Goal: Information Seeking & Learning: Learn about a topic

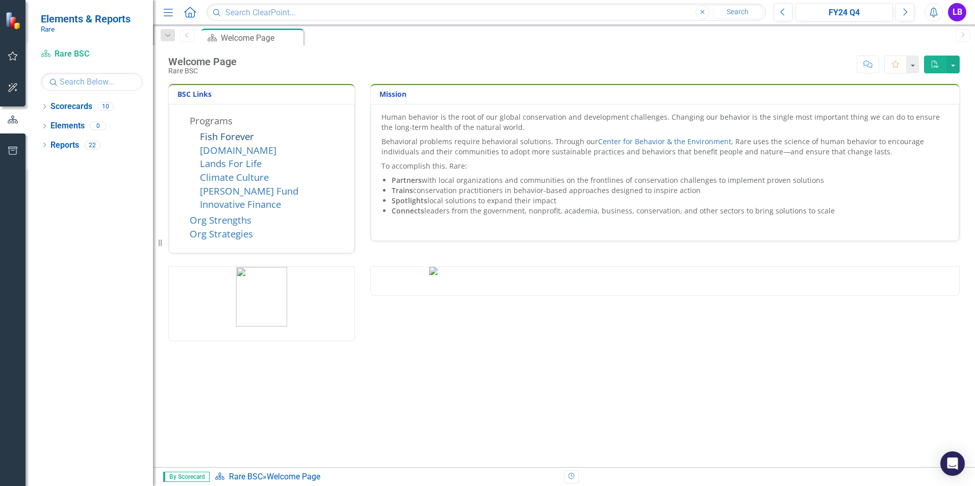
click at [238, 133] on link "Fish Forever" at bounding box center [227, 136] width 54 height 13
click at [248, 136] on link "Fish Forever" at bounding box center [227, 136] width 54 height 13
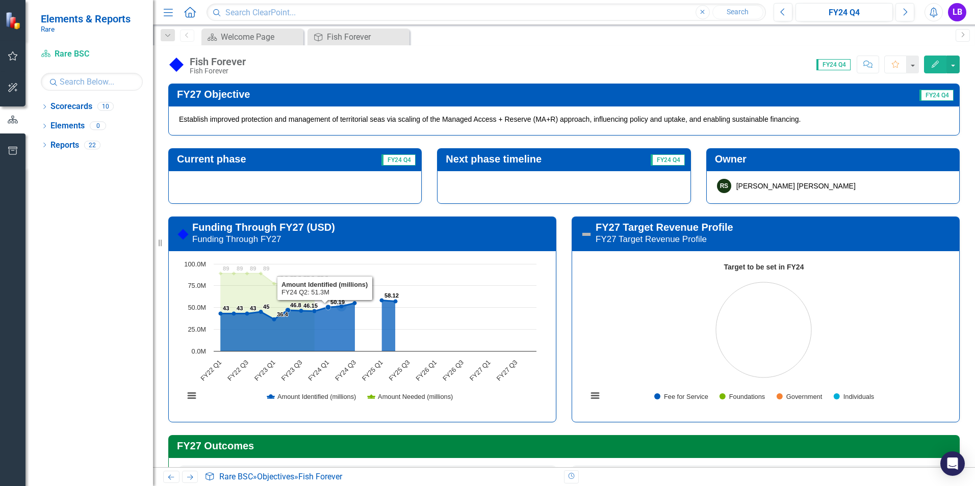
click at [350, 325] on rect "Interactive chart" at bounding box center [360, 335] width 363 height 153
click at [353, 279] on rect "Interactive chart" at bounding box center [360, 335] width 363 height 153
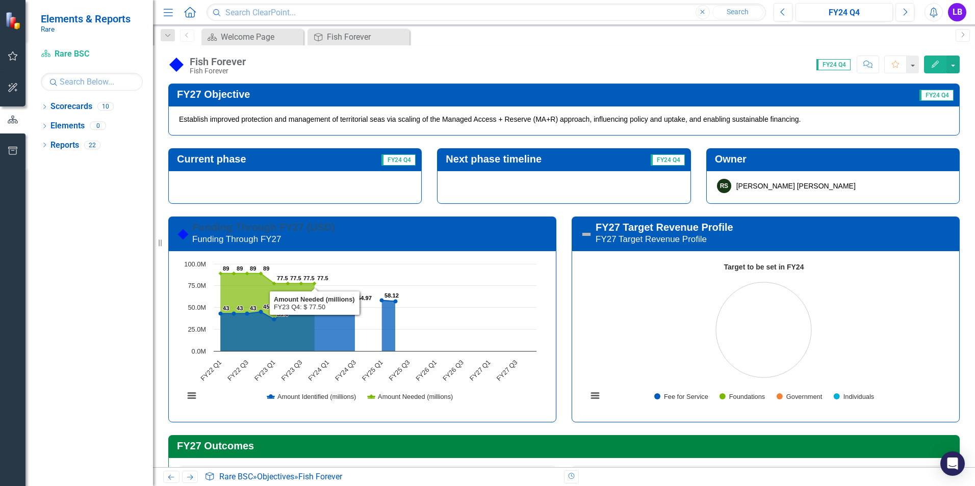
click at [319, 230] on link "Funding Through FY27 (USD)" at bounding box center [263, 227] width 143 height 11
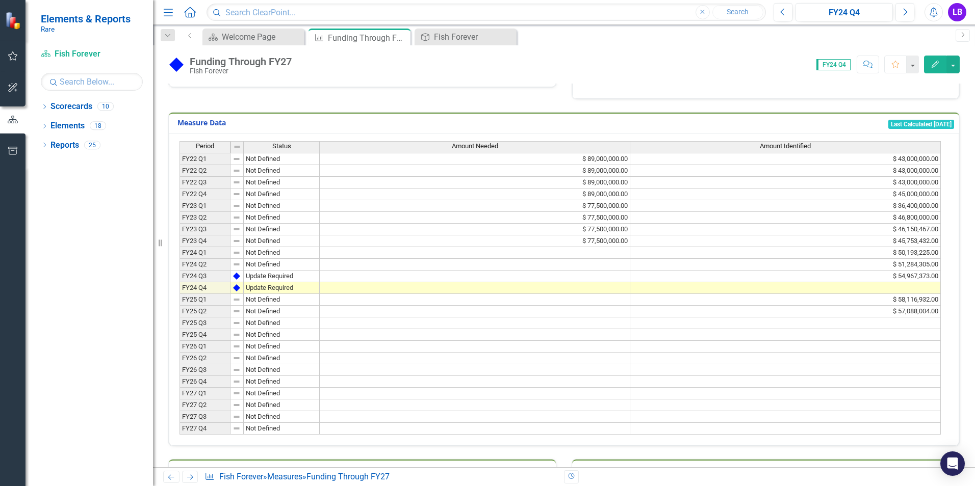
scroll to position [153, 0]
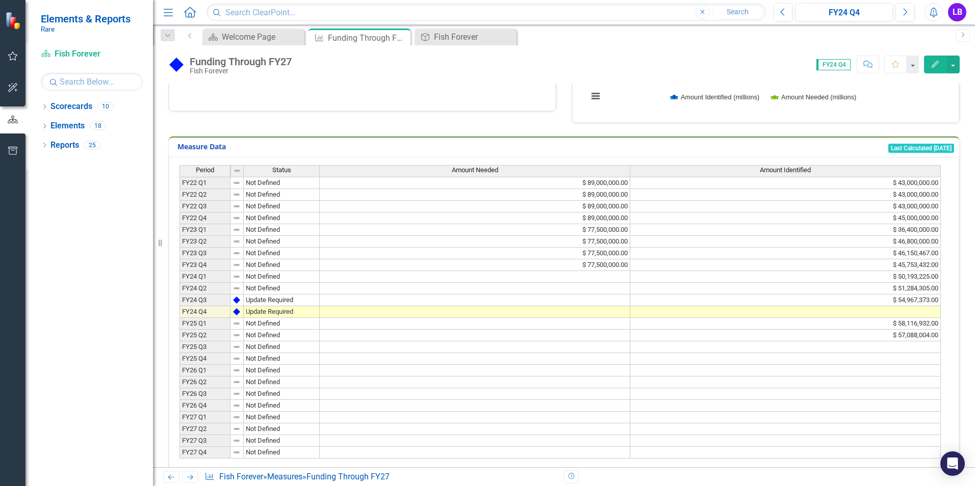
click at [208, 298] on td "FY24 Q3" at bounding box center [204, 301] width 51 height 12
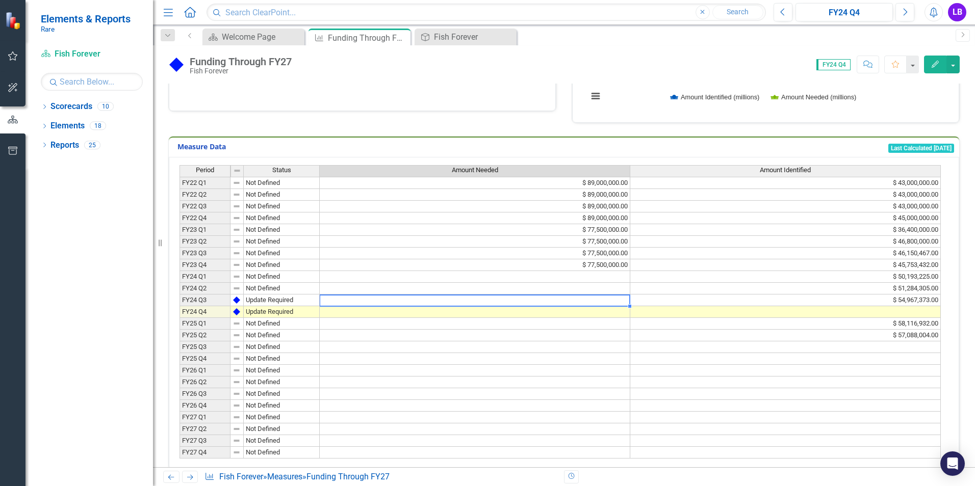
click at [426, 297] on td at bounding box center [475, 301] width 311 height 12
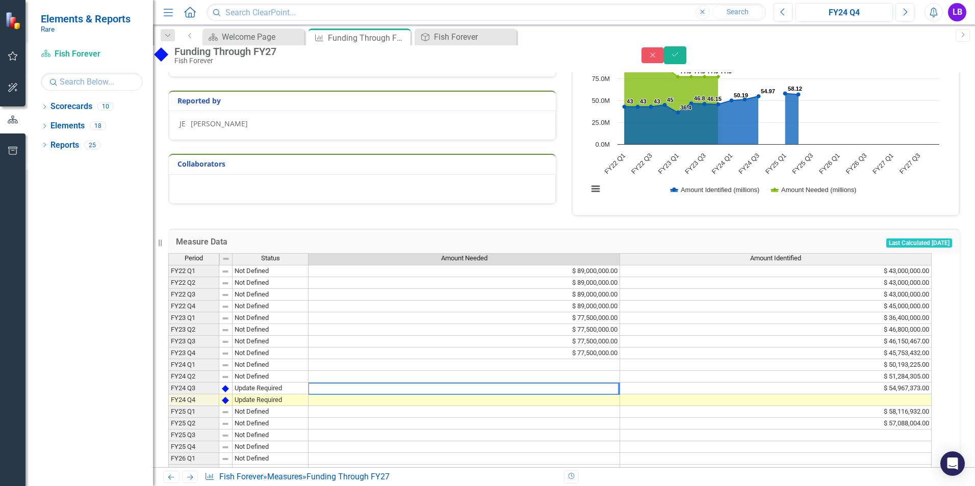
scroll to position [0, 0]
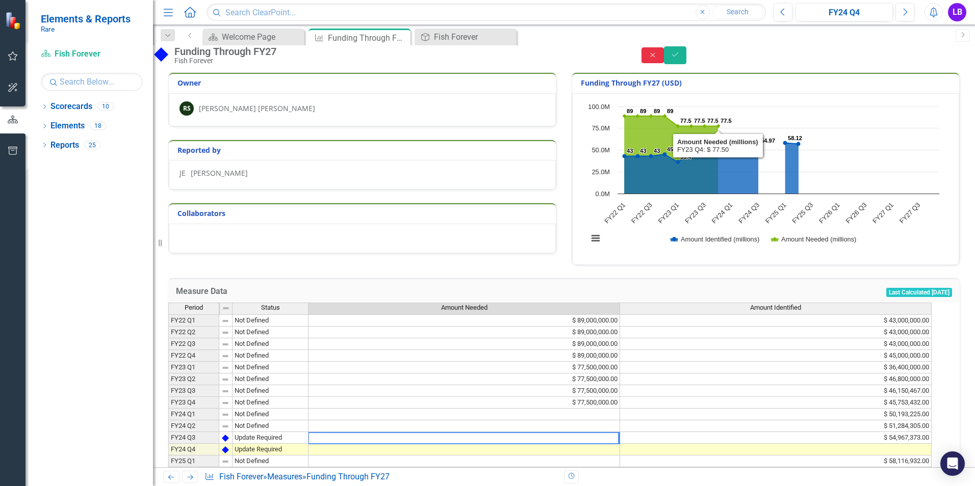
click at [657, 59] on icon "Close" at bounding box center [652, 55] width 9 height 7
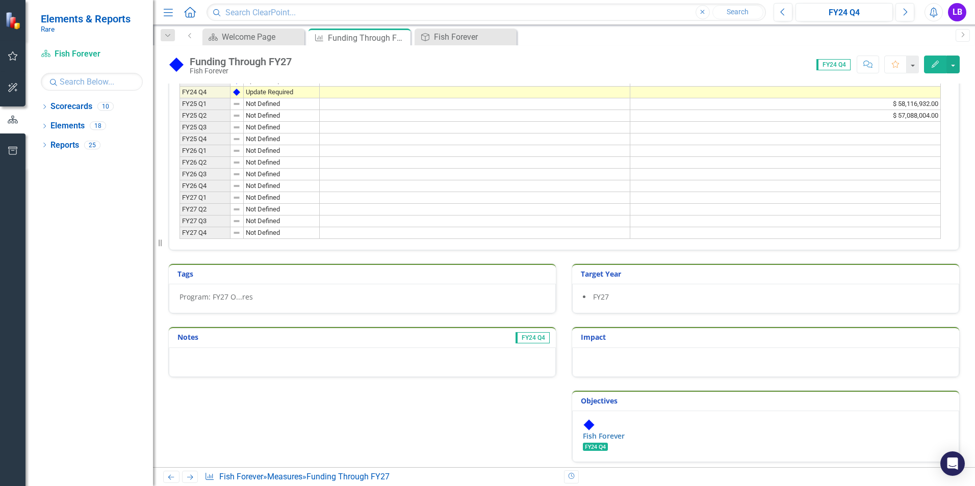
scroll to position [378, 0]
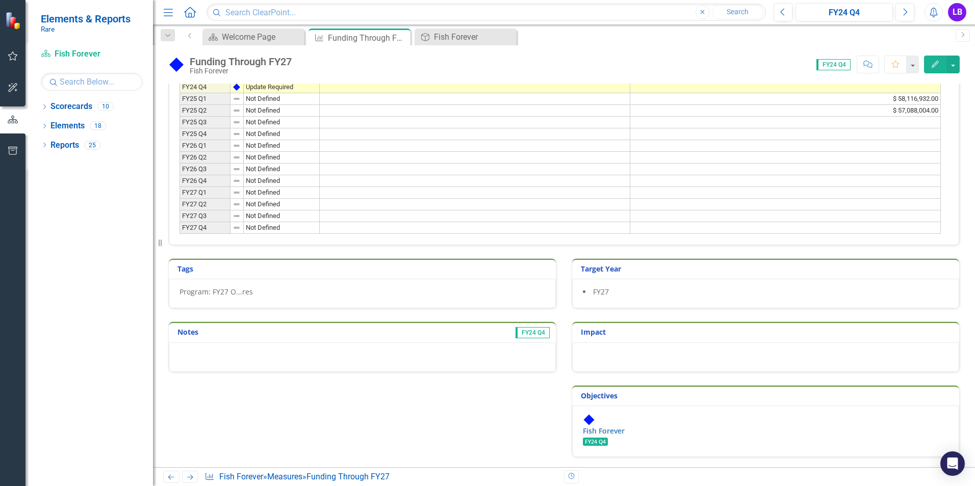
click at [222, 368] on div at bounding box center [362, 358] width 387 height 30
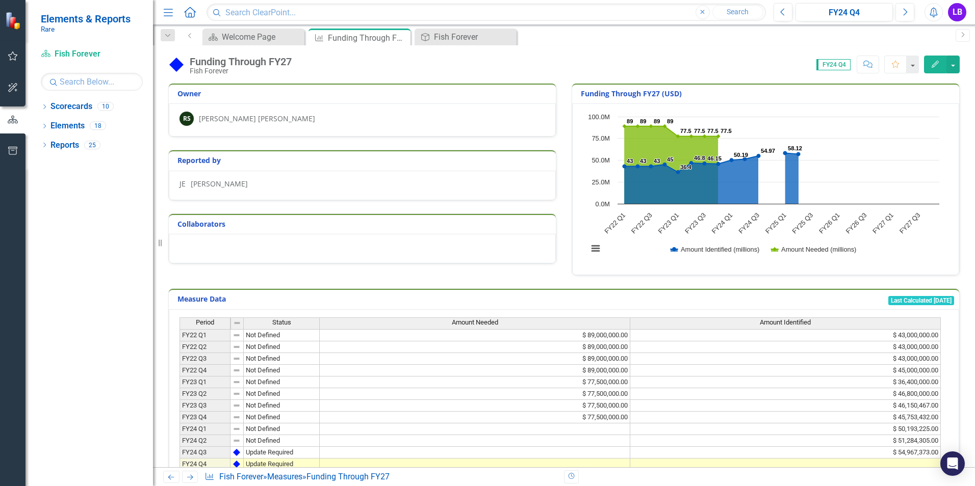
scroll to position [0, 0]
click at [446, 34] on div "Fish Forever" at bounding box center [467, 37] width 67 height 13
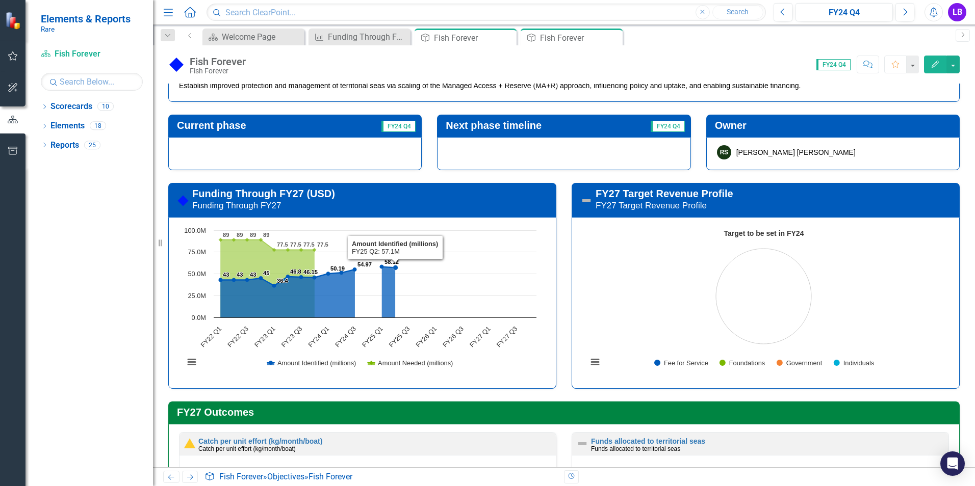
scroll to position [51, 0]
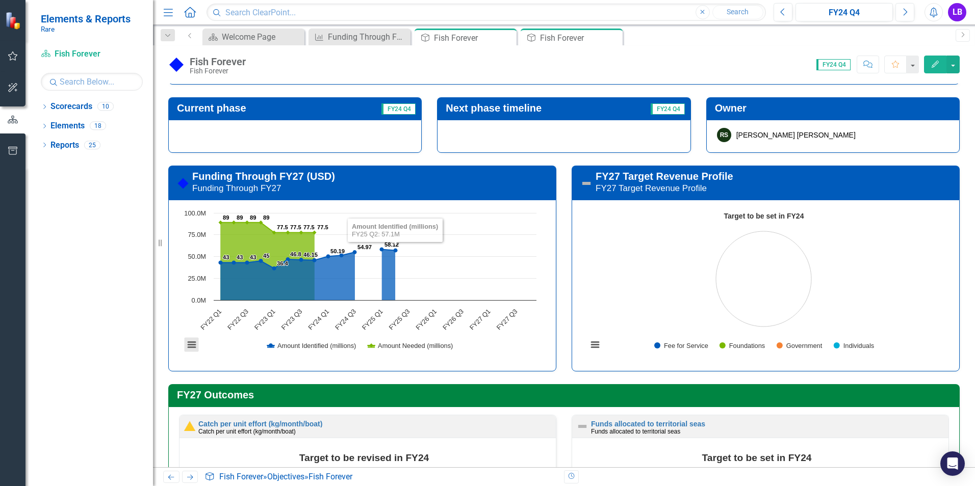
click at [192, 350] on button "View chart menu, Chart" at bounding box center [192, 345] width 14 height 14
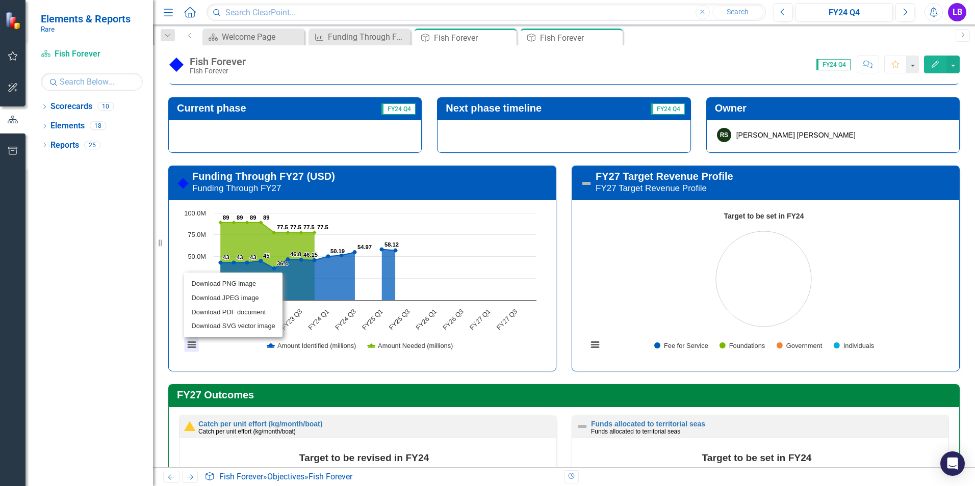
click at [193, 350] on div "Download PNG image Download JPEG image Download PDF document Download SVG vecto…" at bounding box center [233, 305] width 127 height 93
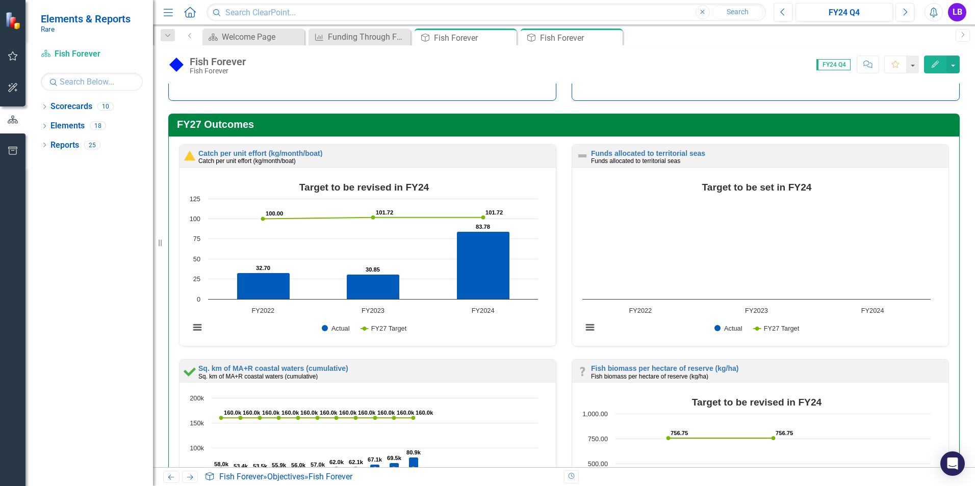
scroll to position [306, 0]
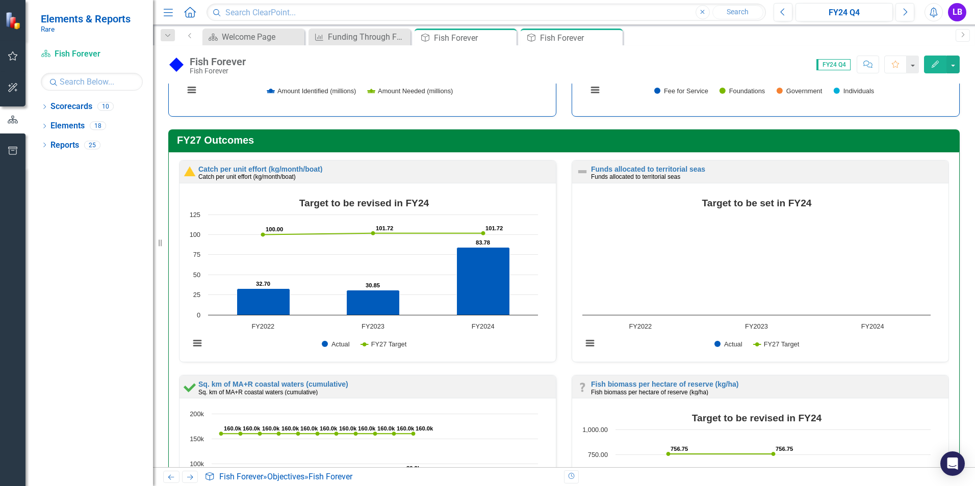
drag, startPoint x: 299, startPoint y: 201, endPoint x: 425, endPoint y: 196, distance: 125.5
click at [425, 196] on icon "Catch per unit effort (kg/month/boat) (Chart Type: Column Chart) Plot Bands FY2…" at bounding box center [364, 277] width 358 height 166
click at [228, 165] on link "Catch per unit effort (kg/month/boat)" at bounding box center [260, 169] width 124 height 8
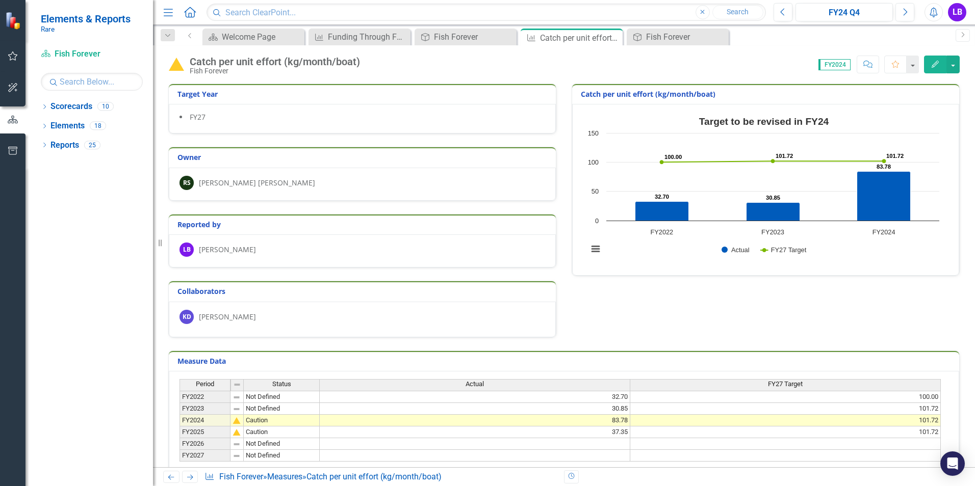
scroll to position [51, 0]
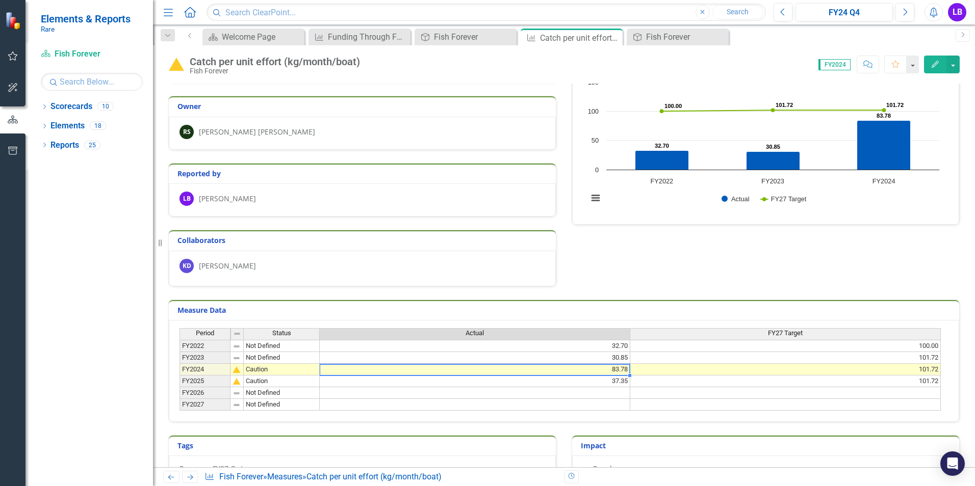
click at [598, 373] on td "83.78" at bounding box center [475, 370] width 311 height 12
click at [611, 373] on td "83.78" at bounding box center [475, 370] width 311 height 12
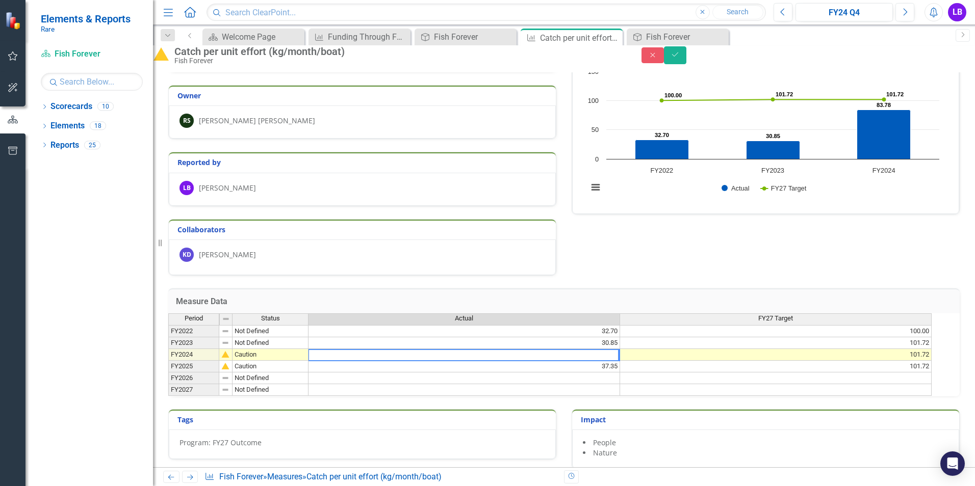
click at [642, 292] on div "Measure Data Last Calculated Period Status Actual FY27 Target FY2022 Not Define…" at bounding box center [564, 336] width 807 height 121
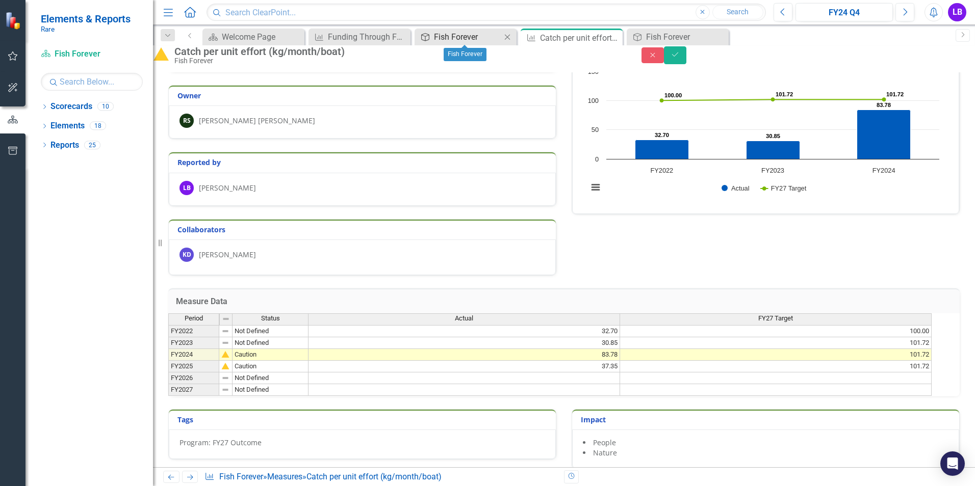
click at [474, 32] on div "Fish Forever" at bounding box center [467, 37] width 67 height 13
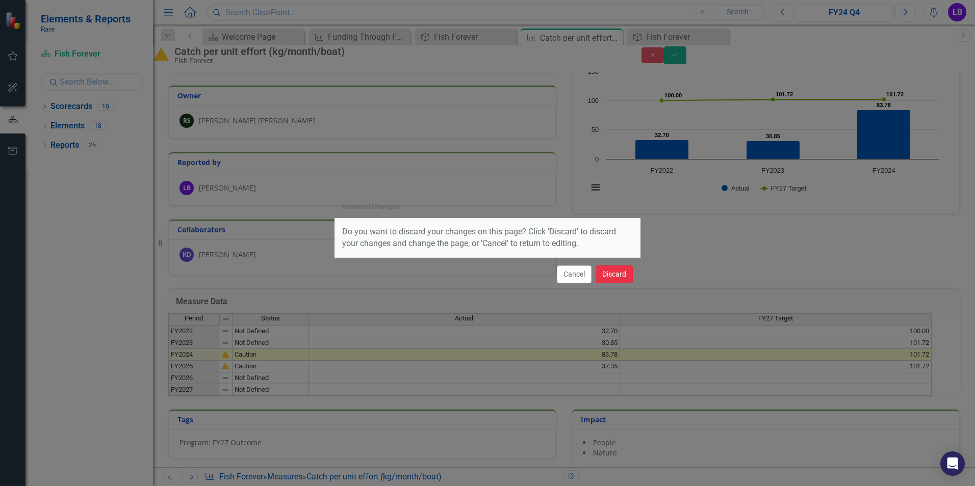
click at [611, 276] on button "Discard" at bounding box center [614, 275] width 37 height 18
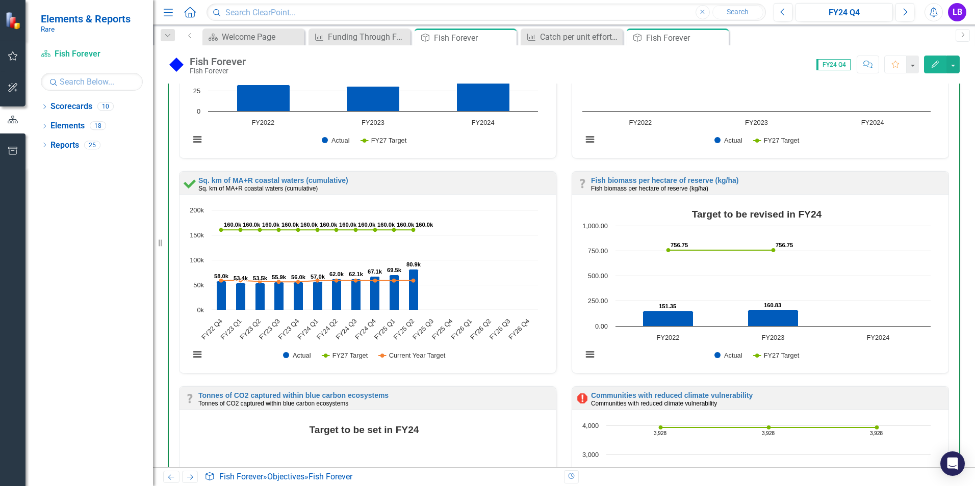
scroll to position [510, 0]
click at [298, 179] on link "Sq. km of MA+R coastal waters (cumulative)" at bounding box center [273, 180] width 150 height 8
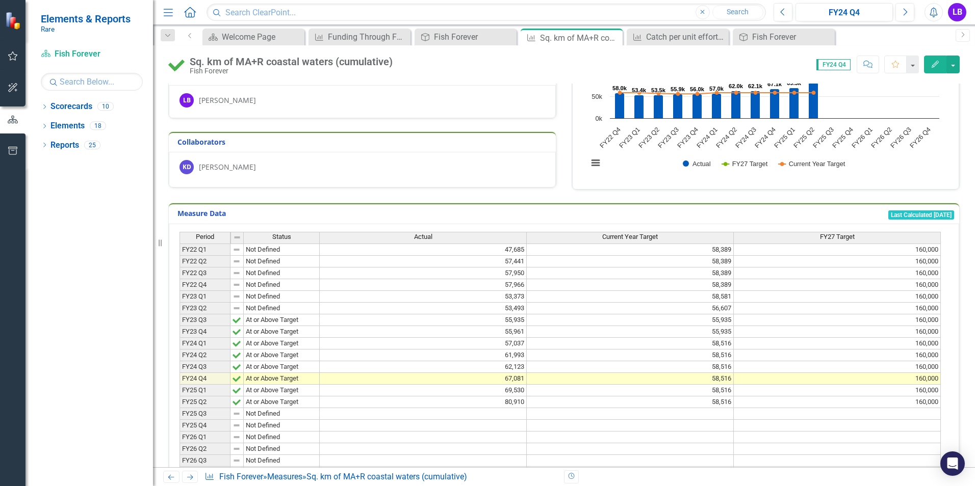
scroll to position [102, 0]
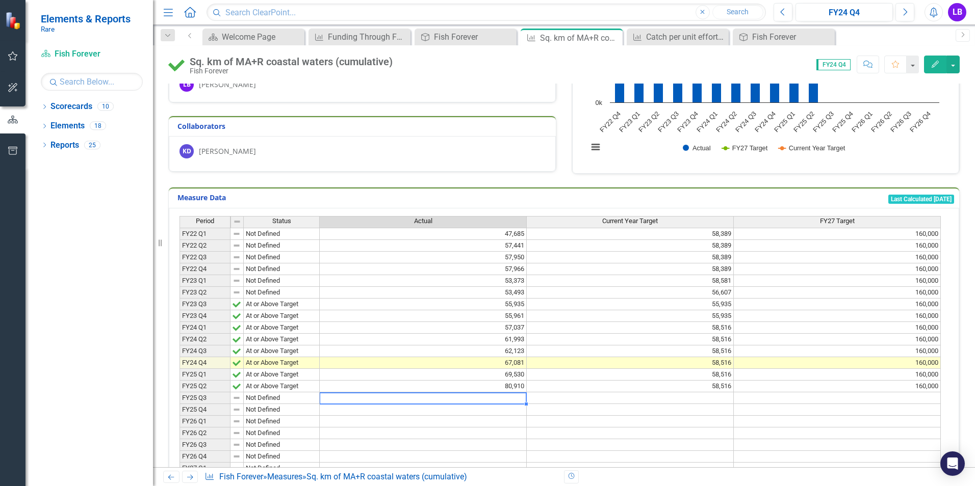
click at [522, 399] on td at bounding box center [423, 399] width 207 height 12
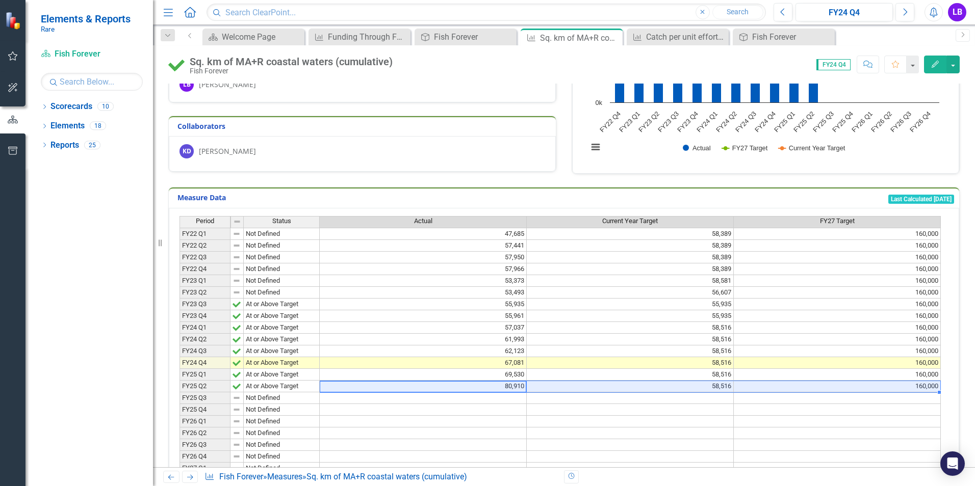
drag, startPoint x: 496, startPoint y: 391, endPoint x: 868, endPoint y: 387, distance: 372.8
click at [868, 387] on tr "FY25 Q2 At or Above Target 80,910 58,516 160,000" at bounding box center [559, 387] width 761 height 12
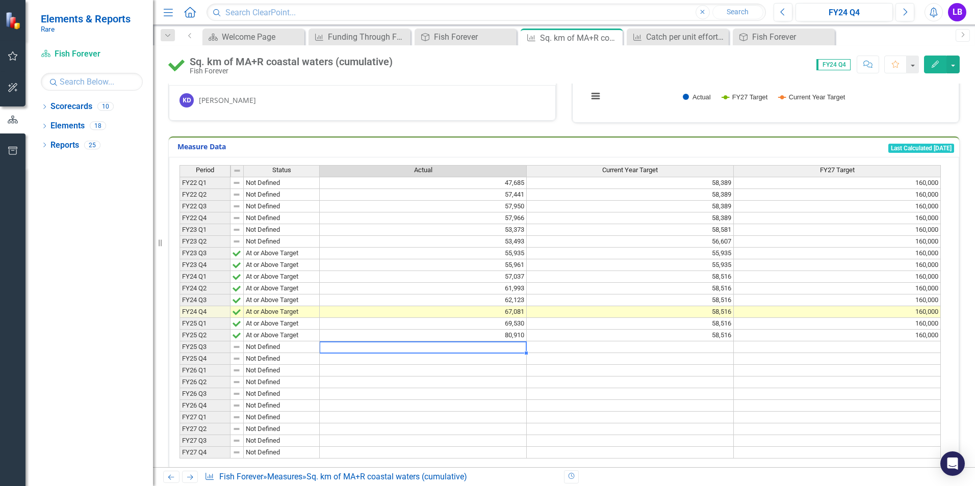
click at [511, 348] on td at bounding box center [423, 348] width 207 height 12
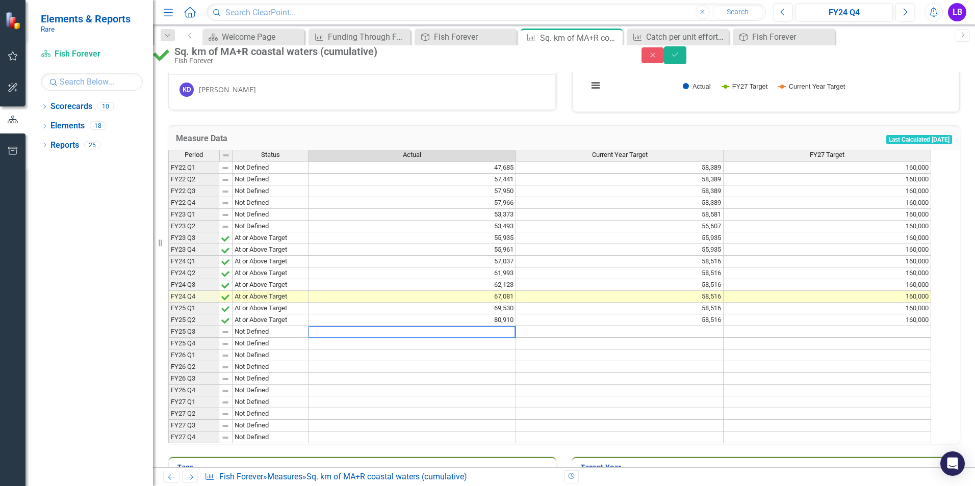
click at [511, 339] on textarea at bounding box center [412, 332] width 208 height 12
click at [657, 59] on icon "Close" at bounding box center [652, 55] width 9 height 7
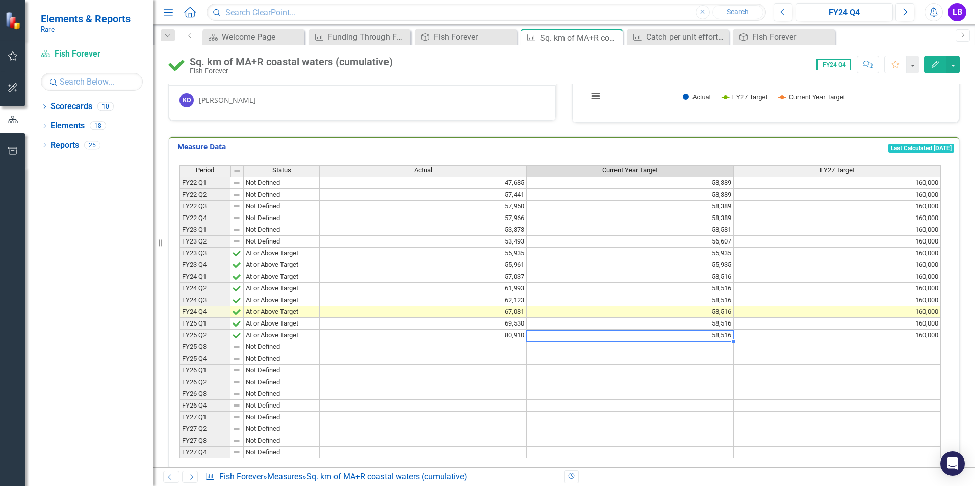
click at [715, 333] on td "58,516" at bounding box center [630, 336] width 207 height 12
drag, startPoint x: 733, startPoint y: 340, endPoint x: 735, endPoint y: 347, distance: 7.3
click at [179, 347] on div "Period Status Actual Current Year Target FY27 Target FY22 Q1 Not Defined 47,685…" at bounding box center [179, 312] width 0 height 294
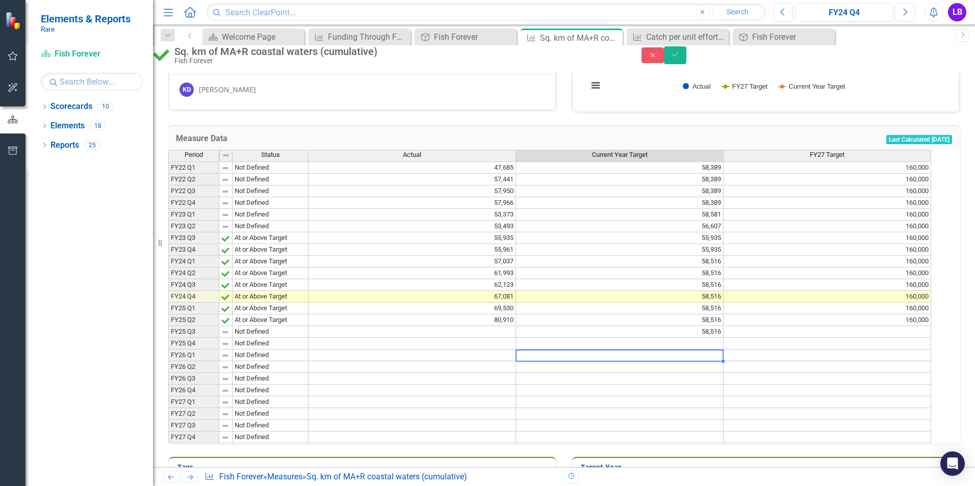
click at [724, 362] on td at bounding box center [620, 356] width 208 height 12
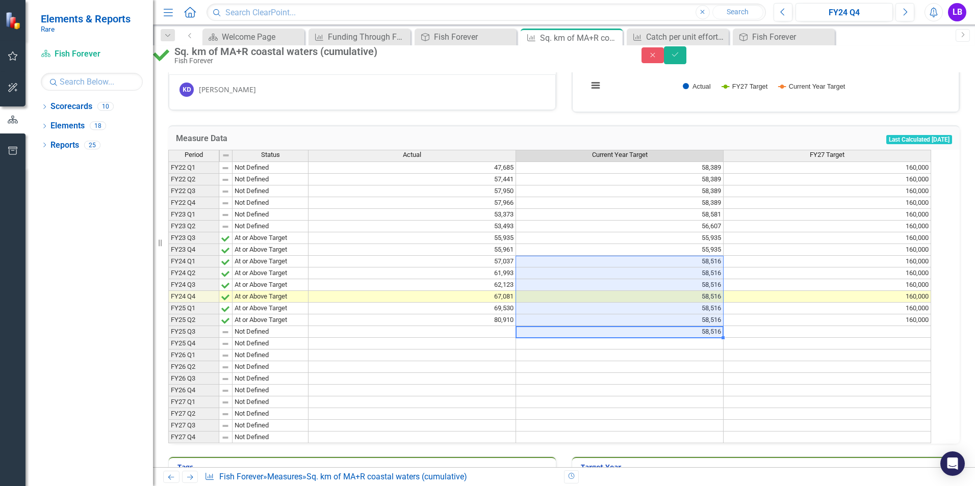
drag, startPoint x: 720, startPoint y: 350, endPoint x: 728, endPoint y: 279, distance: 71.3
click at [728, 279] on tbody "FY22 Q1 Not Defined 47,685 58,389 160,000 FY22 Q2 Not Defined 57,441 58,389 160…" at bounding box center [549, 303] width 763 height 282
click at [657, 57] on icon "Close" at bounding box center [652, 55] width 9 height 7
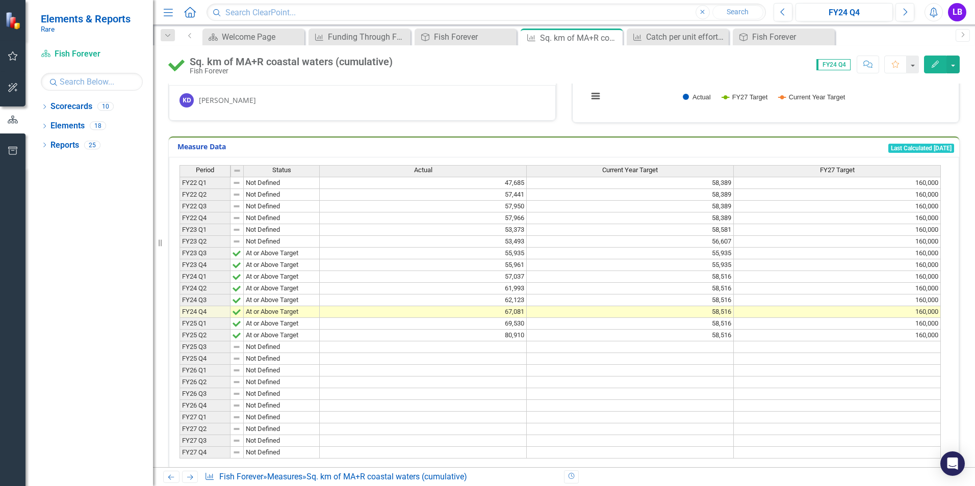
click at [723, 230] on td "58,581" at bounding box center [630, 230] width 207 height 12
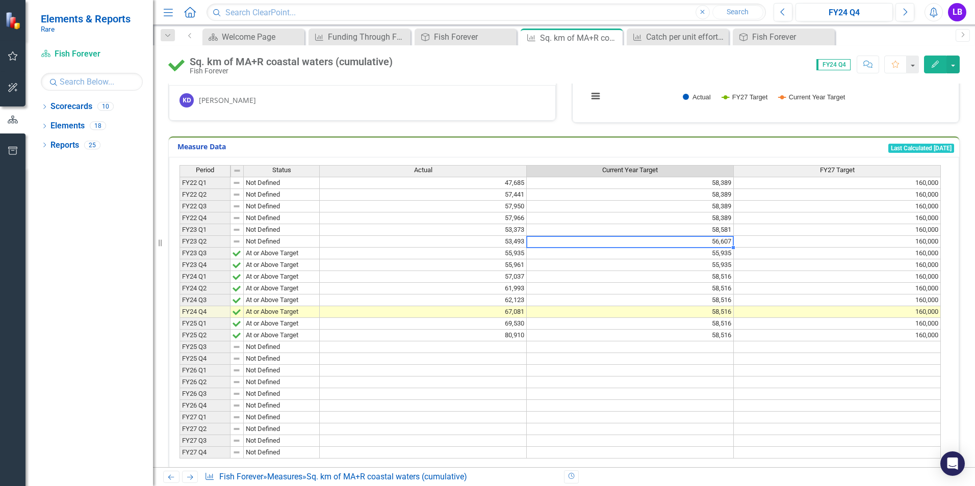
drag, startPoint x: 720, startPoint y: 241, endPoint x: 722, endPoint y: 246, distance: 5.3
click at [720, 242] on td "56,607" at bounding box center [630, 242] width 207 height 12
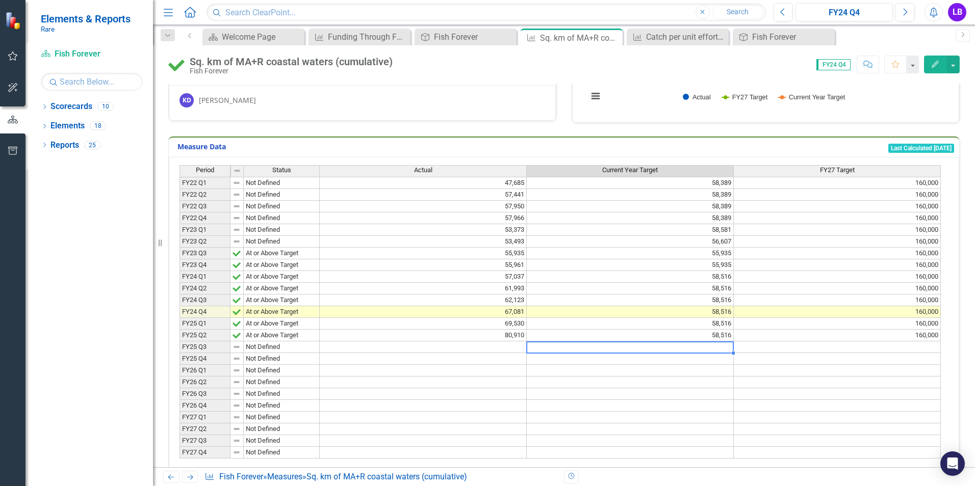
click at [731, 351] on td at bounding box center [630, 348] width 207 height 12
click at [504, 350] on td at bounding box center [423, 348] width 207 height 12
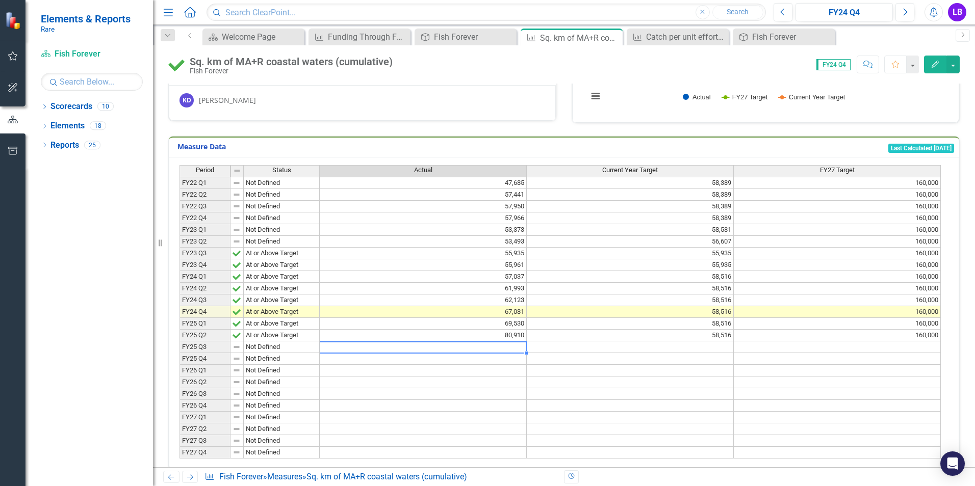
click at [543, 355] on td at bounding box center [630, 359] width 207 height 12
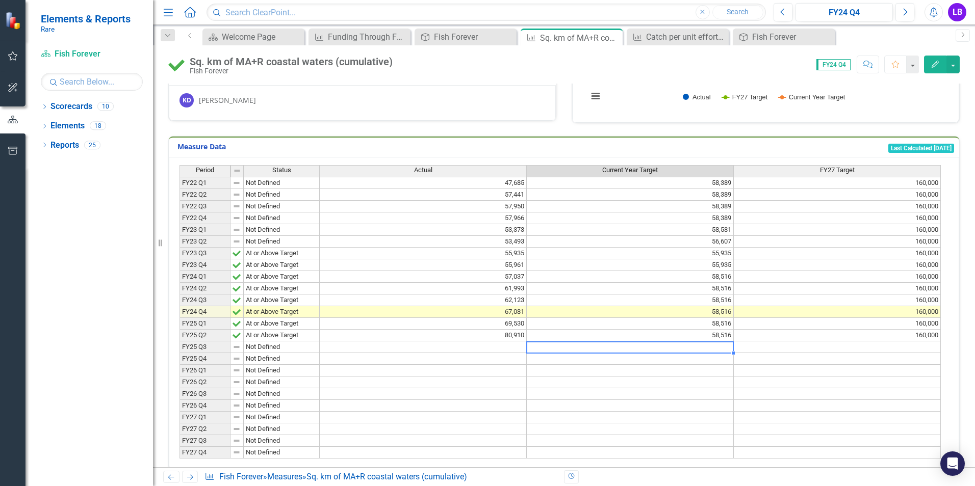
click at [542, 346] on td at bounding box center [630, 348] width 207 height 12
click at [518, 349] on td at bounding box center [423, 348] width 207 height 12
click at [538, 350] on td at bounding box center [630, 348] width 207 height 12
click at [702, 331] on td "58,516" at bounding box center [630, 336] width 207 height 12
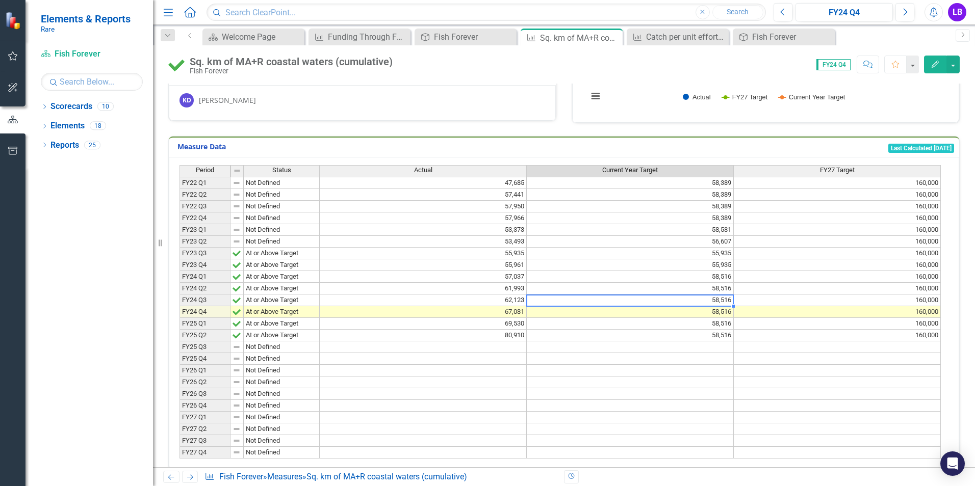
click at [633, 303] on td "58,516" at bounding box center [630, 301] width 207 height 12
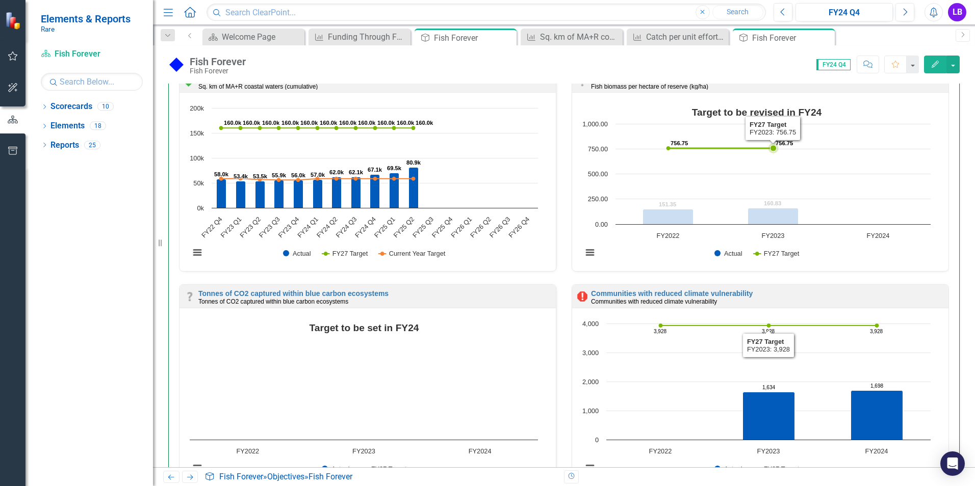
scroll to position [561, 0]
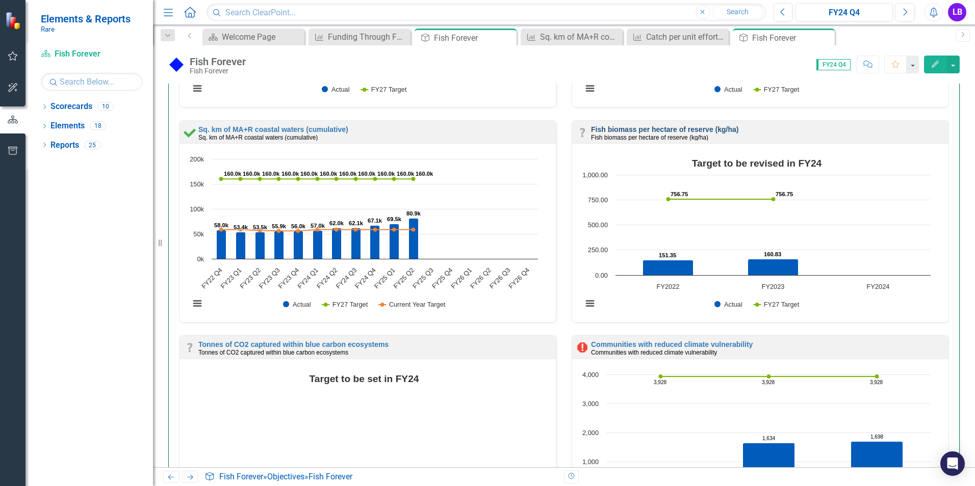
click at [701, 128] on link "Fish biomass per hectare of reserve (kg/ha)" at bounding box center [664, 129] width 147 height 8
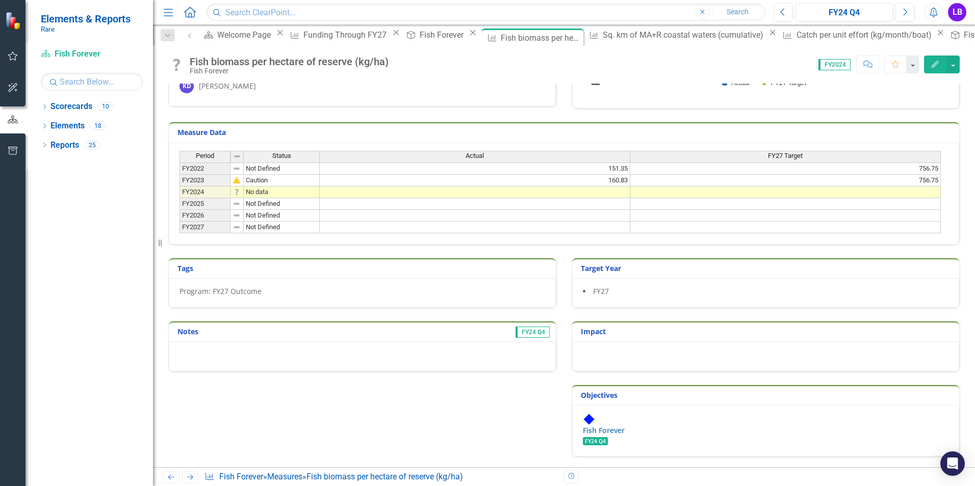
scroll to position [186, 0]
click at [348, 341] on td "FY24 Q4" at bounding box center [434, 332] width 234 height 15
click at [345, 360] on div at bounding box center [362, 357] width 387 height 30
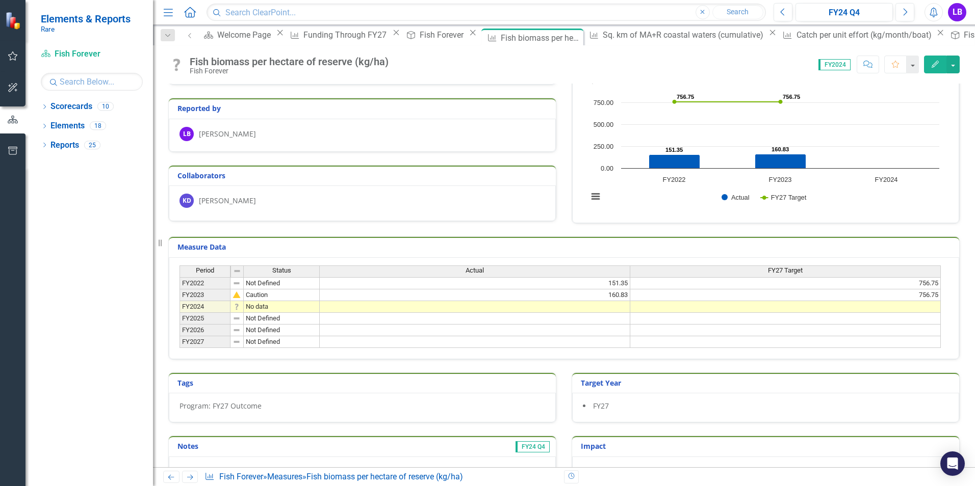
scroll to position [0, 0]
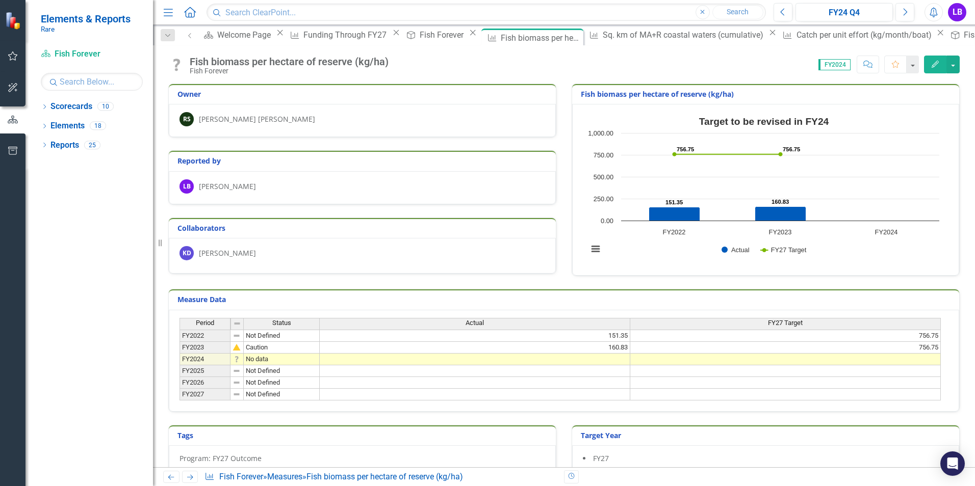
click at [836, 66] on span "FY2024" at bounding box center [834, 64] width 32 height 11
click at [784, 18] on button "Previous" at bounding box center [783, 12] width 19 height 18
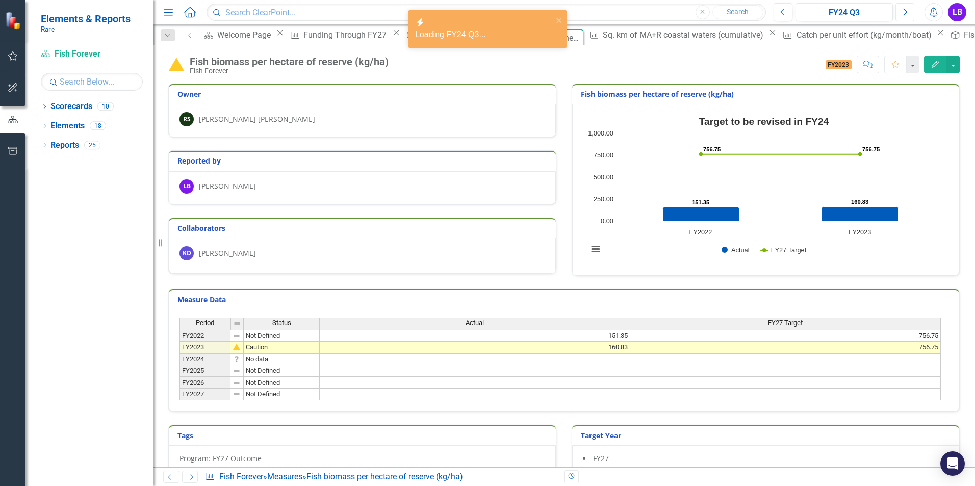
click at [904, 11] on icon "Next" at bounding box center [905, 12] width 6 height 9
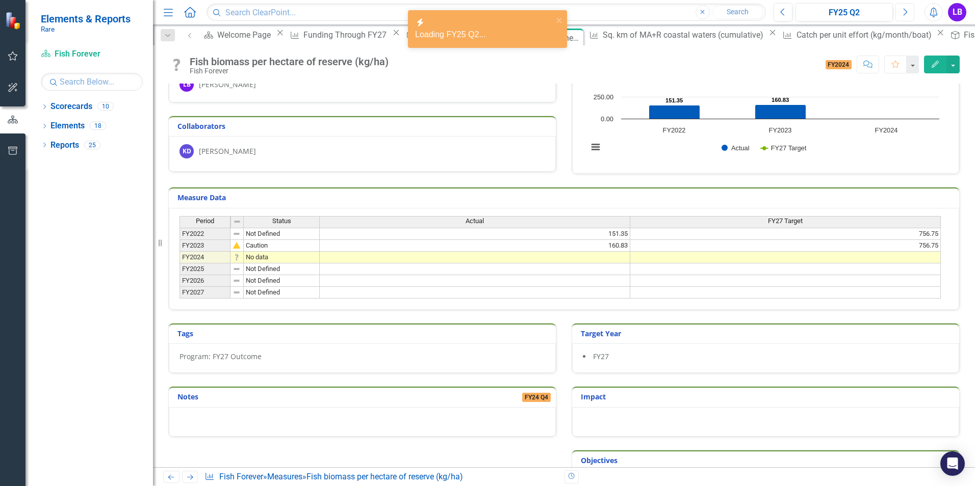
scroll to position [186, 0]
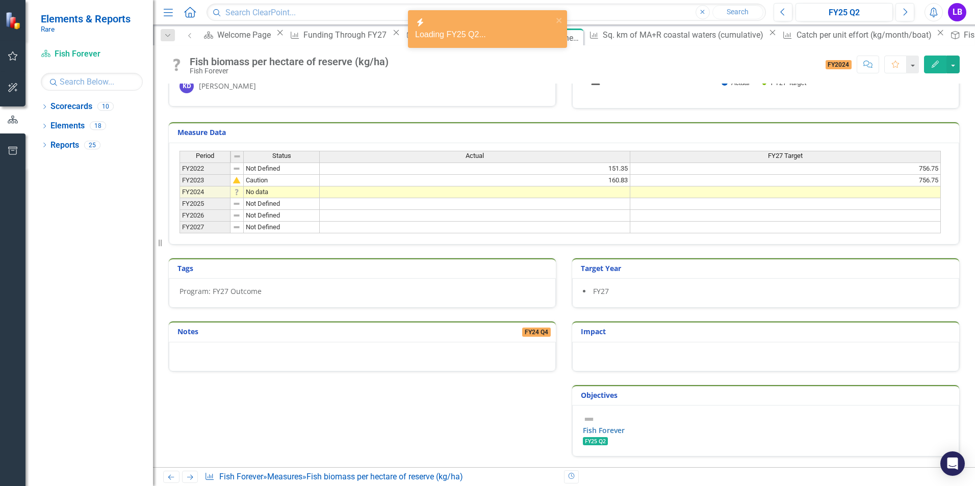
click at [485, 372] on div at bounding box center [362, 357] width 387 height 30
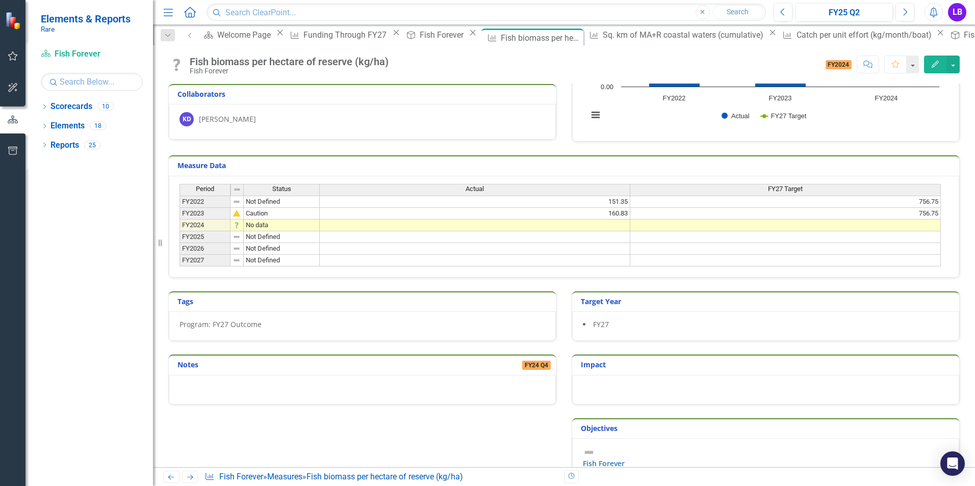
scroll to position [33, 0]
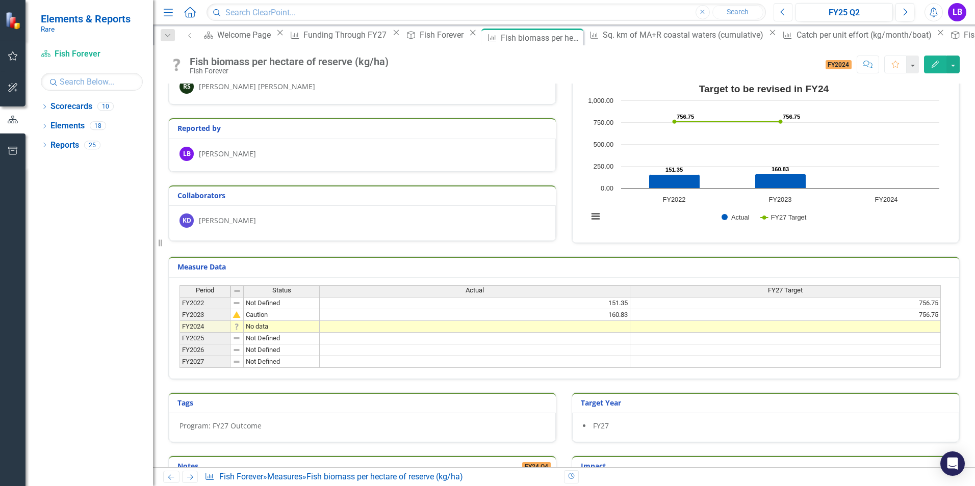
click at [785, 8] on icon "Previous" at bounding box center [783, 12] width 6 height 9
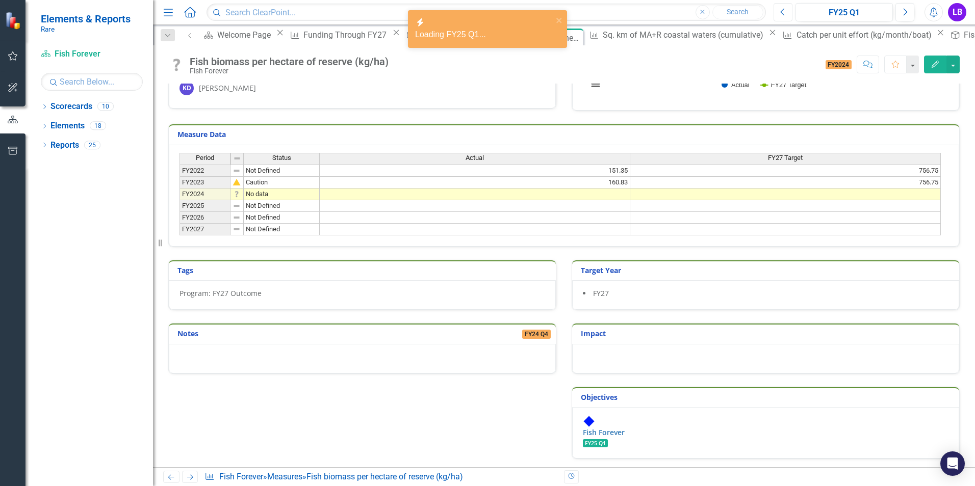
scroll to position [186, 0]
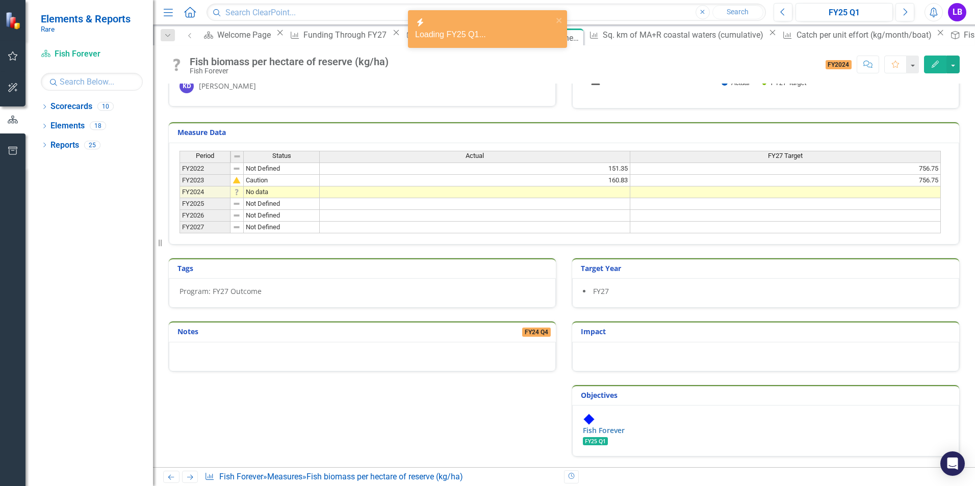
click at [310, 372] on div "Notes FY24 Q4" at bounding box center [362, 346] width 388 height 50
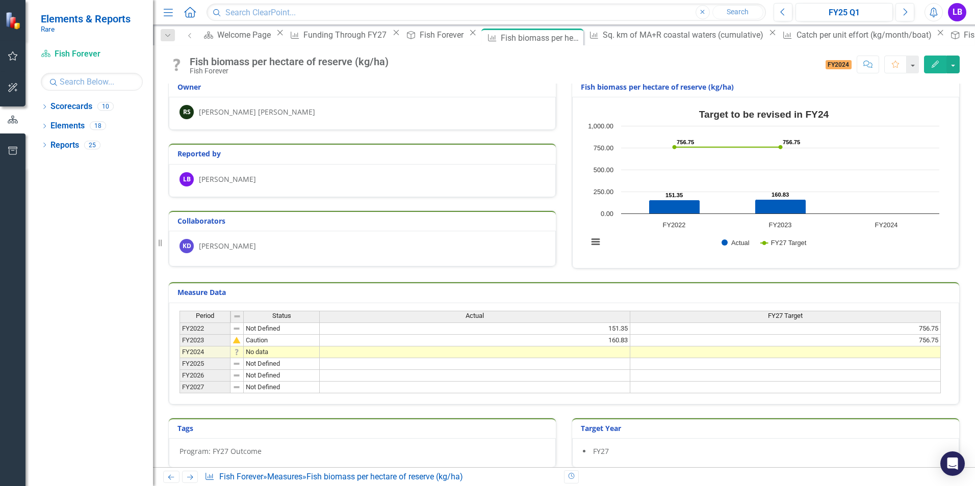
scroll to position [0, 0]
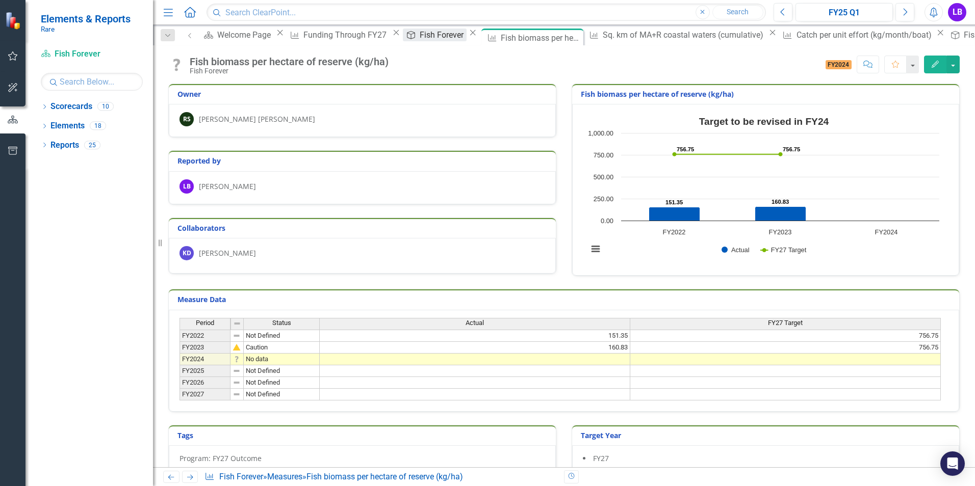
click at [424, 32] on div "Fish Forever" at bounding box center [443, 35] width 47 height 13
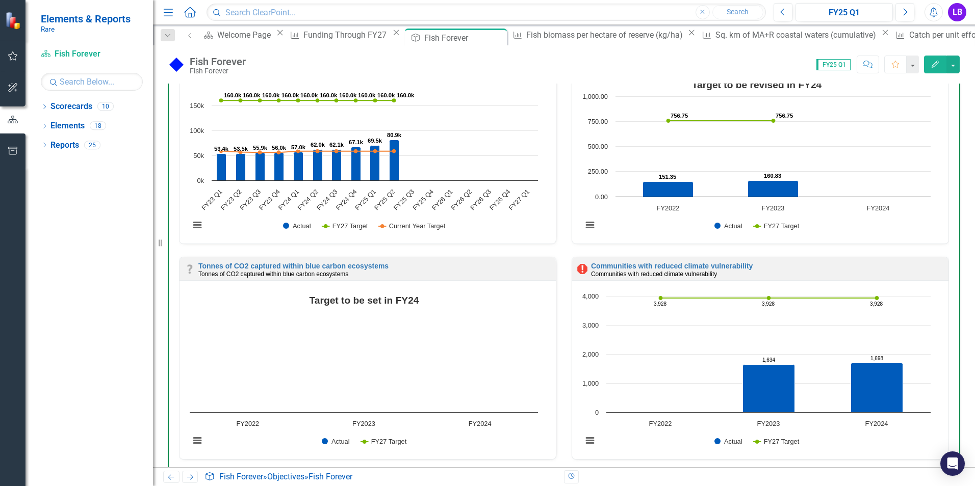
scroll to position [663, 0]
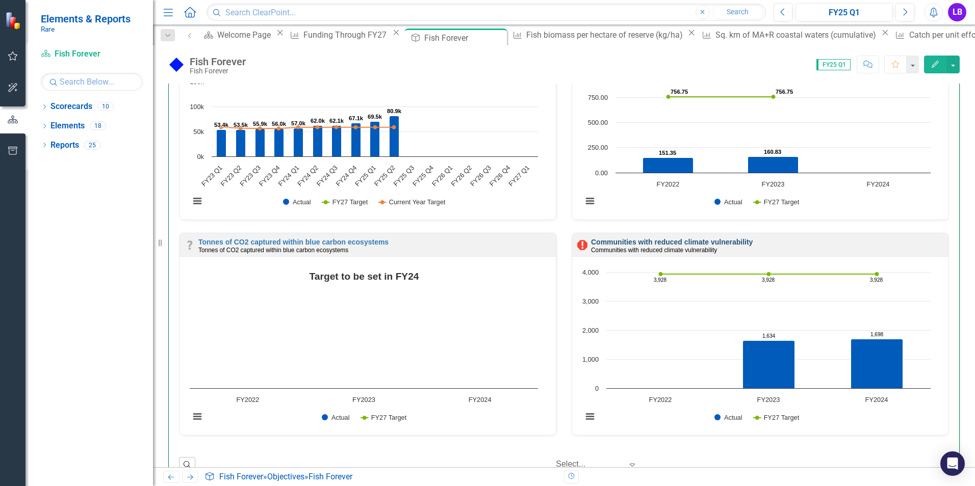
click at [622, 242] on link "Communities with reduced climate vulnerability" at bounding box center [672, 242] width 162 height 8
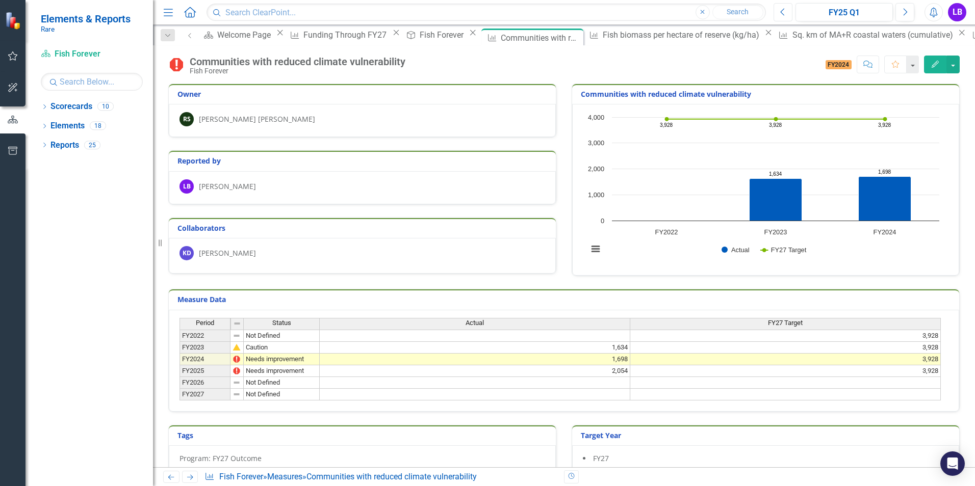
click at [786, 11] on button "Previous" at bounding box center [783, 12] width 19 height 18
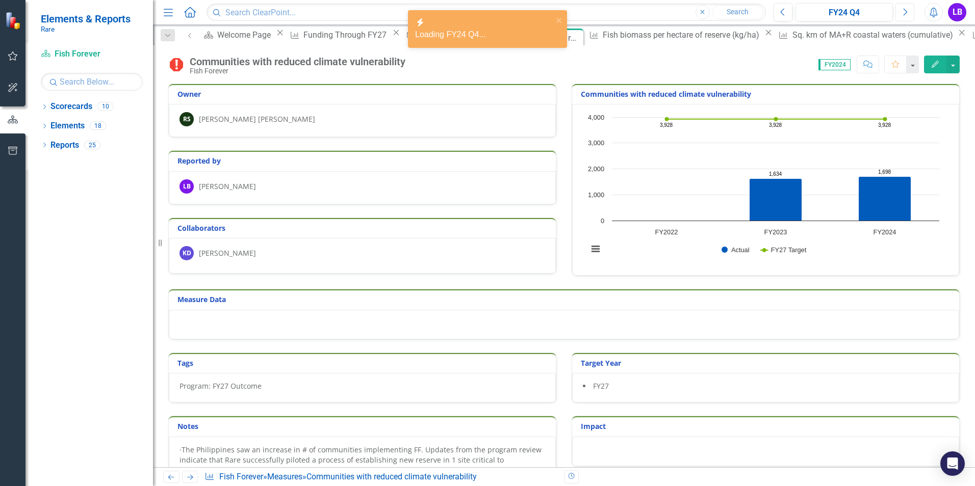
click at [911, 10] on button "Next" at bounding box center [904, 12] width 19 height 18
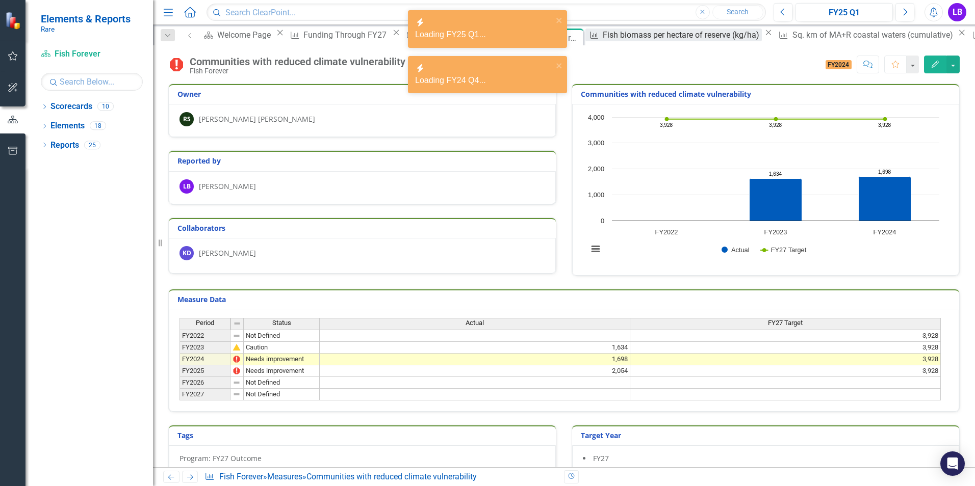
click at [603, 33] on div "Fish biomass per hectare of reserve (kg/ha)" at bounding box center [682, 35] width 159 height 13
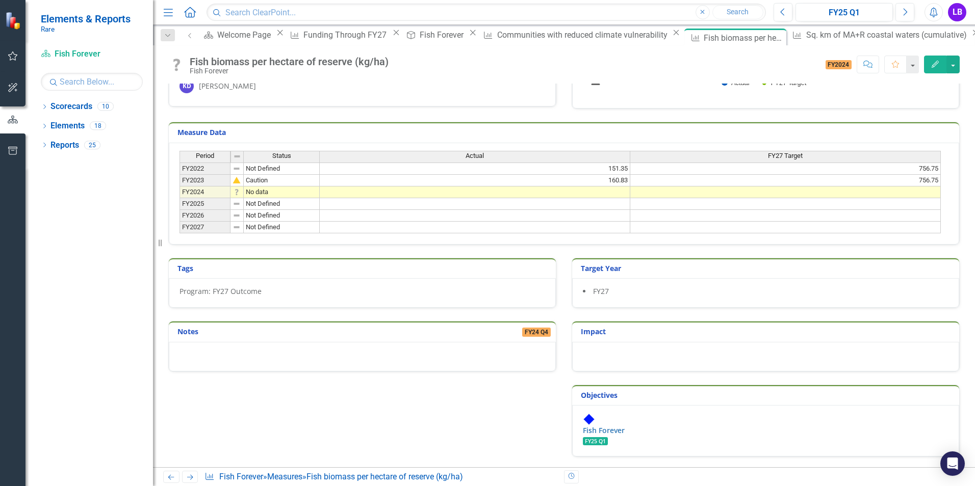
scroll to position [186, 0]
click at [437, 367] on div at bounding box center [362, 357] width 387 height 30
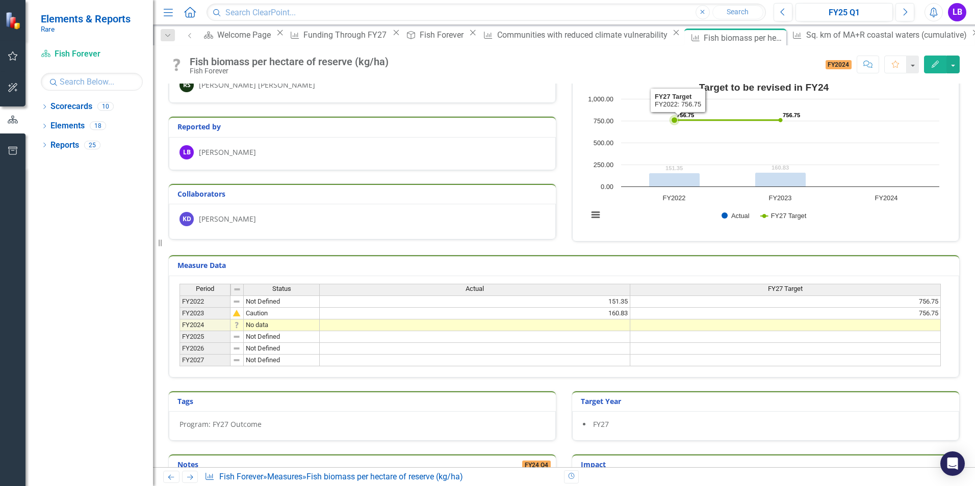
scroll to position [51, 0]
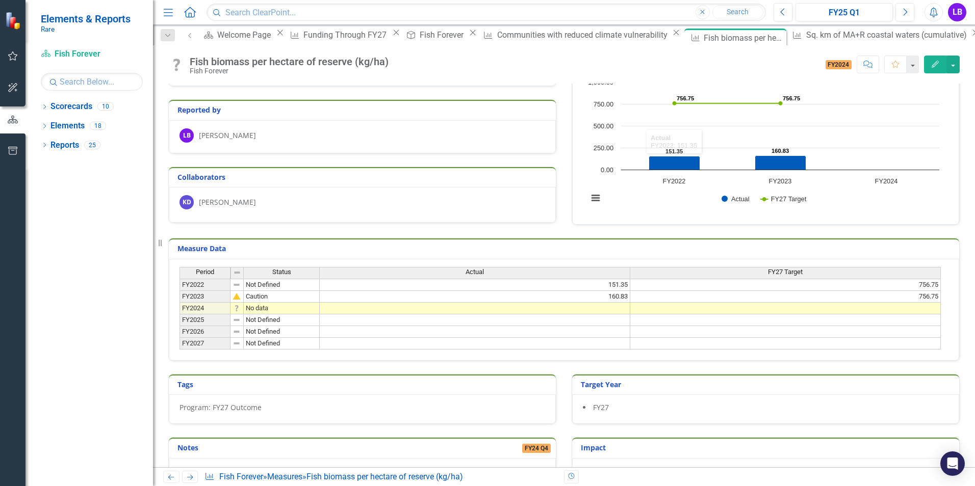
click at [618, 310] on td at bounding box center [475, 309] width 311 height 12
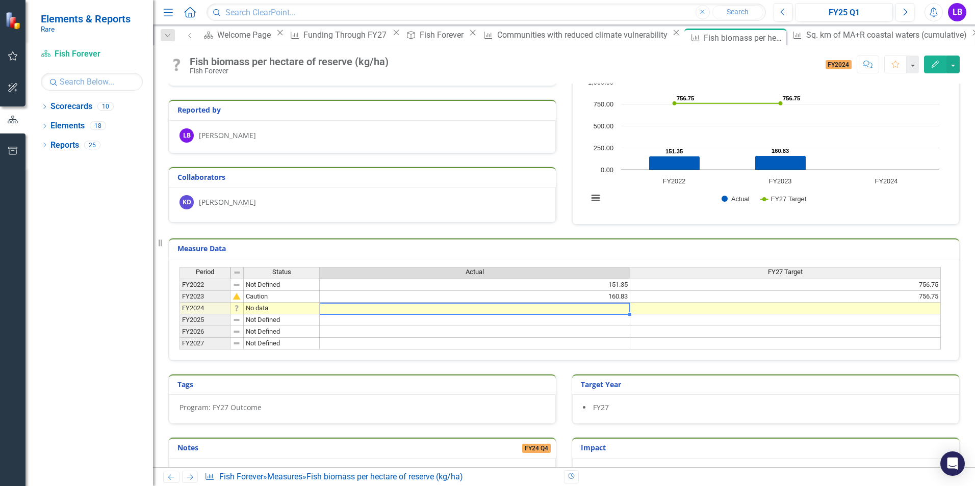
click at [617, 310] on td at bounding box center [475, 309] width 311 height 12
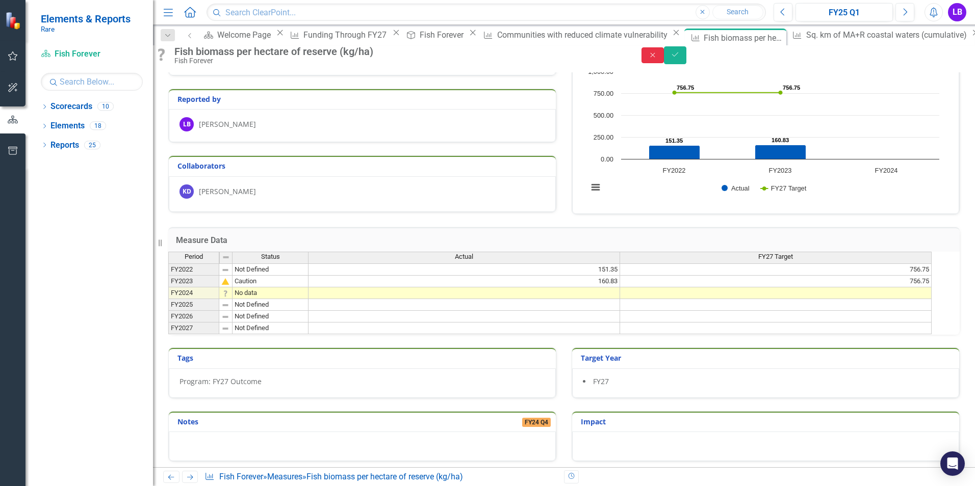
click at [664, 62] on button "Close" at bounding box center [653, 55] width 22 height 16
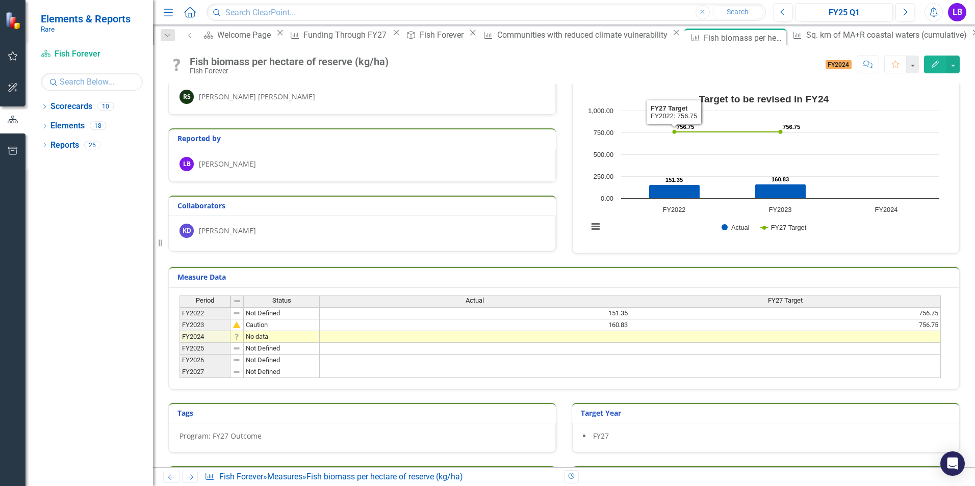
scroll to position [0, 0]
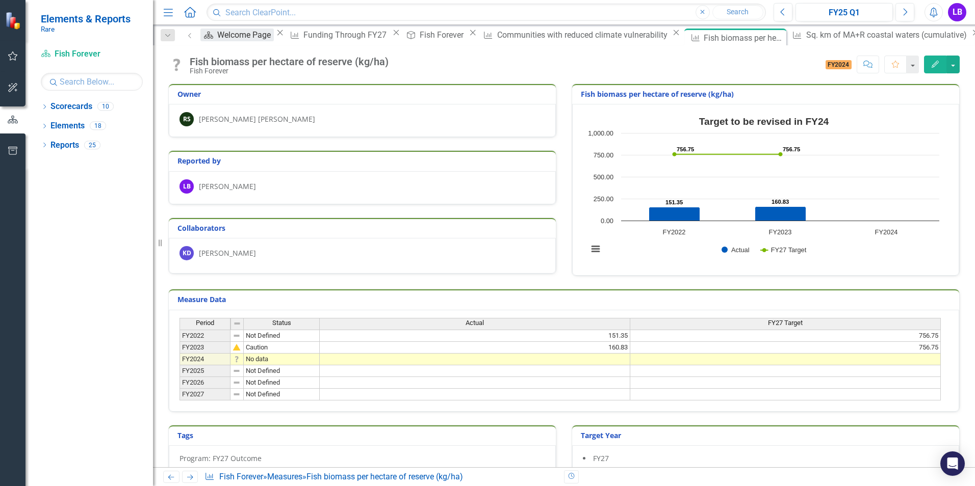
click at [248, 41] on div "Welcome Page" at bounding box center [245, 35] width 57 height 13
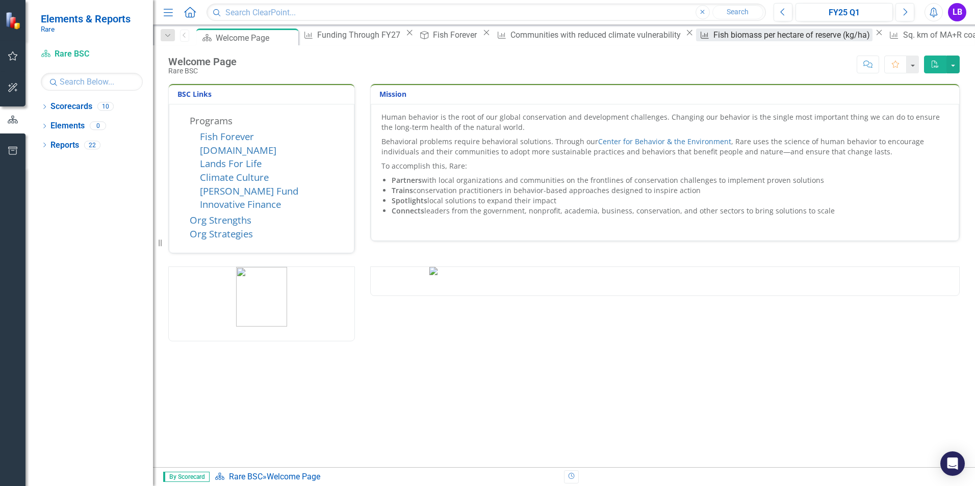
click at [713, 41] on div "Fish biomass per hectare of reserve (kg/ha)" at bounding box center [792, 35] width 159 height 13
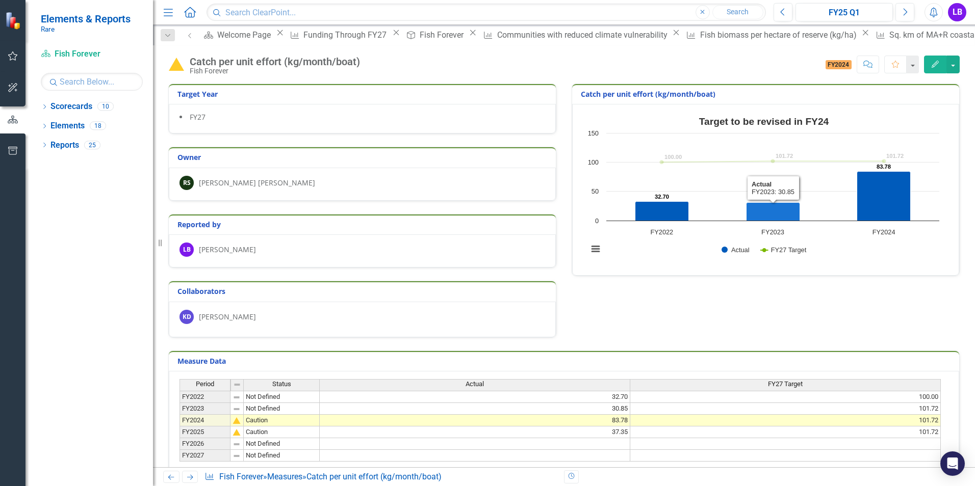
click at [763, 207] on icon "FY2023, 30.85. Actual." at bounding box center [774, 212] width 54 height 18
click at [885, 184] on icon "FY2024, 83.78. Actual." at bounding box center [884, 196] width 54 height 49
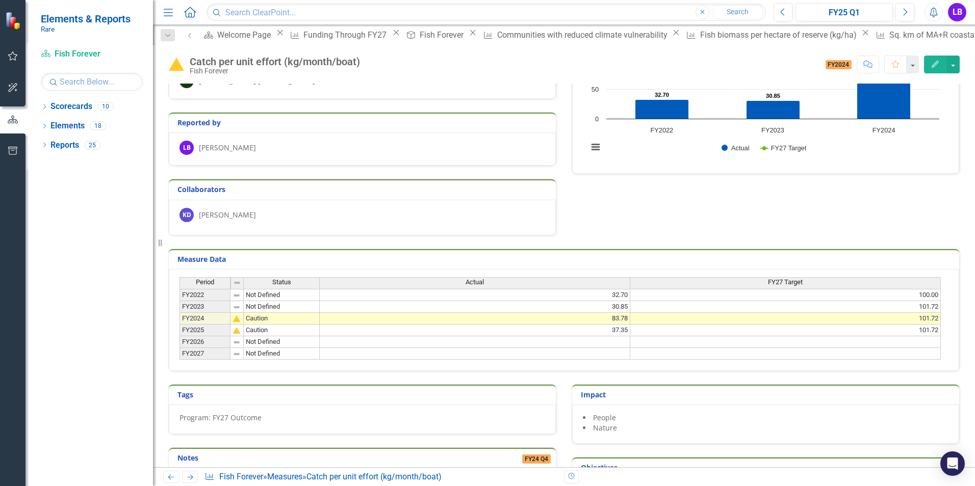
scroll to position [153, 0]
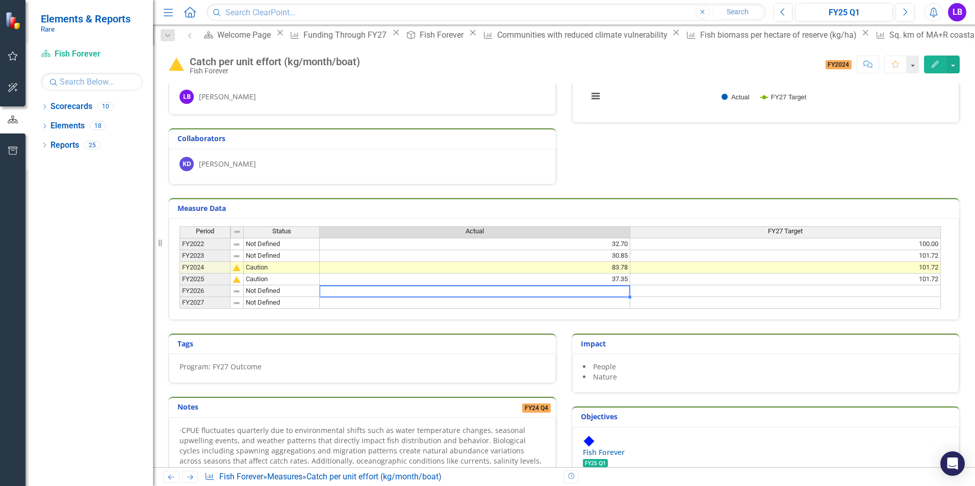
click at [612, 289] on td at bounding box center [475, 292] width 311 height 12
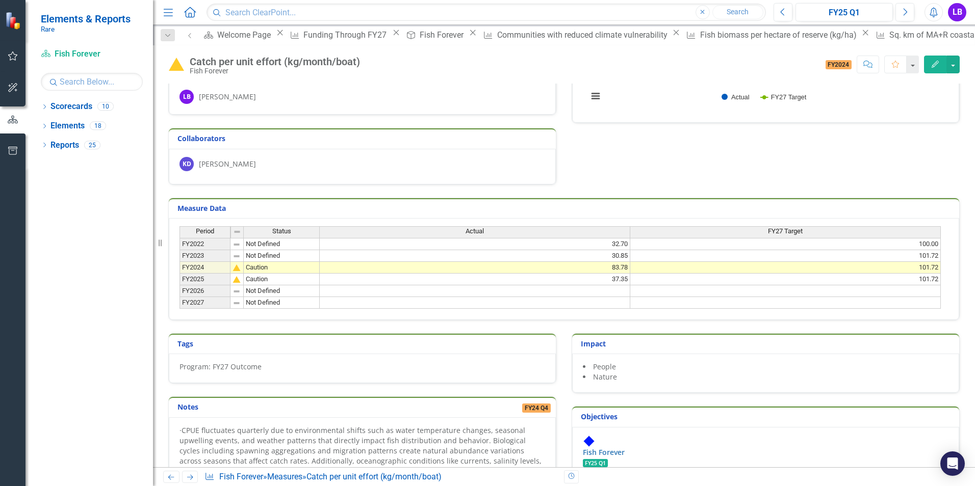
click at [612, 215] on td "Measure Data" at bounding box center [565, 209] width 777 height 15
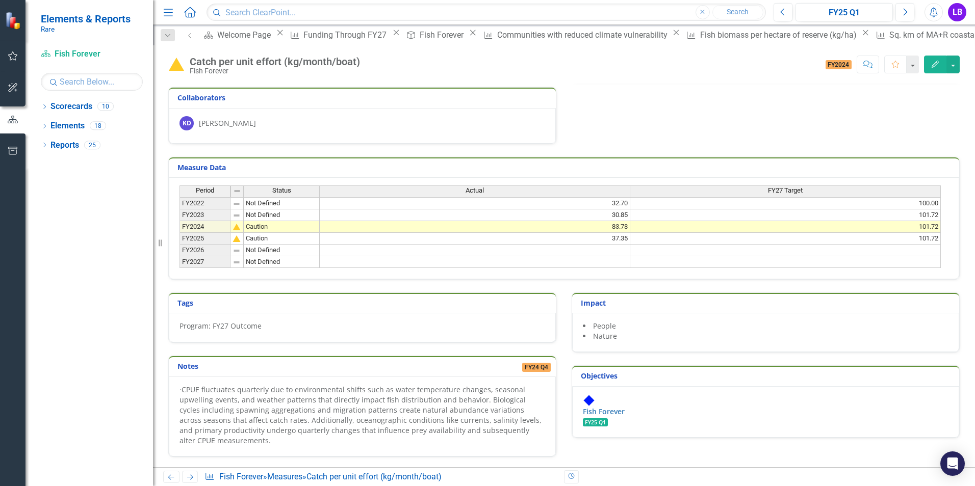
scroll to position [221, 0]
click at [230, 431] on span "CPUE fluctuates quarterly due to environmental shifts such as water temperature…" at bounding box center [360, 415] width 362 height 61
click at [228, 404] on span "CPUE fluctuates quarterly due to environmental shifts such as water temperature…" at bounding box center [360, 415] width 362 height 61
click at [226, 404] on span "CPUE fluctuates quarterly due to environmental shifts such as water temperature…" at bounding box center [360, 415] width 362 height 61
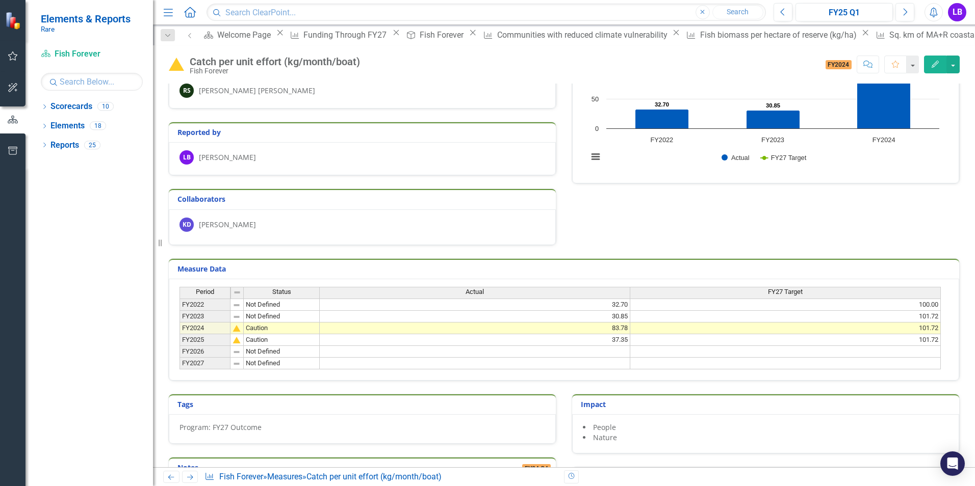
scroll to position [17, 0]
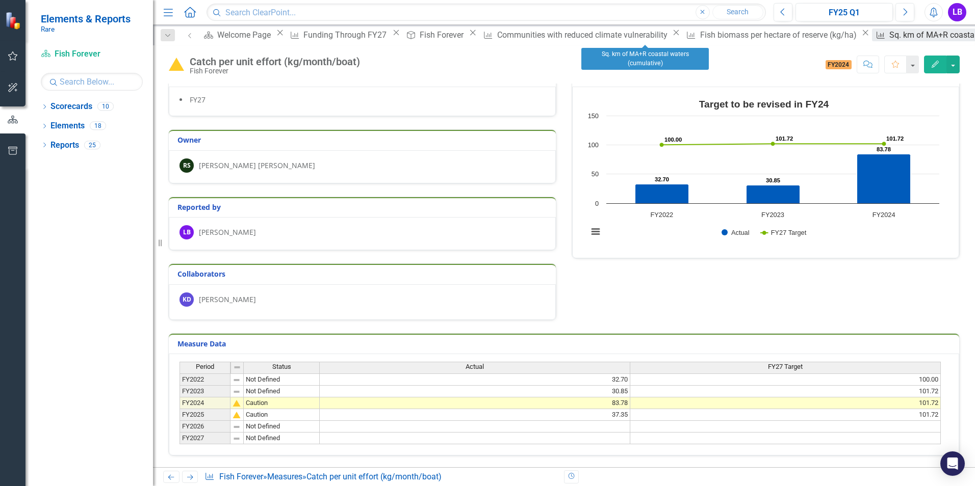
click at [889, 39] on div "Sq. km of MA+R coastal waters (cumulative)" at bounding box center [970, 35] width 163 height 13
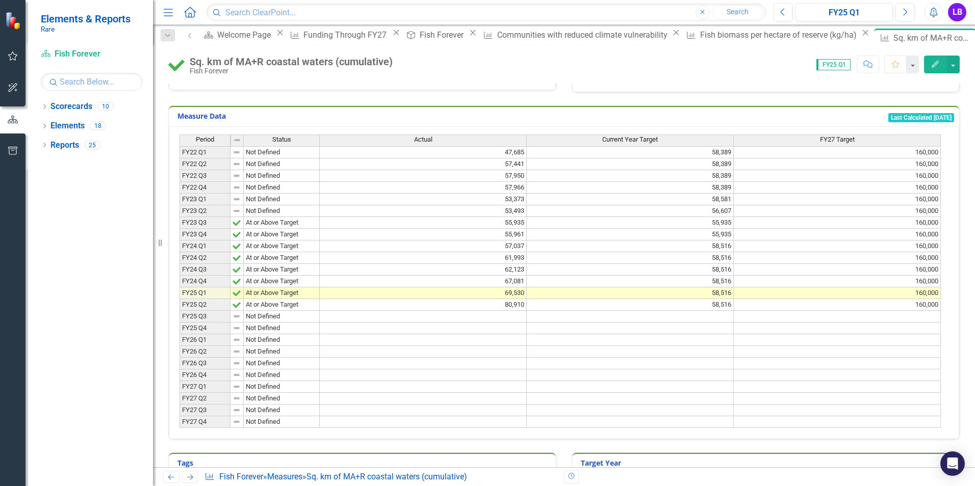
click at [499, 304] on td "80,910" at bounding box center [423, 305] width 207 height 12
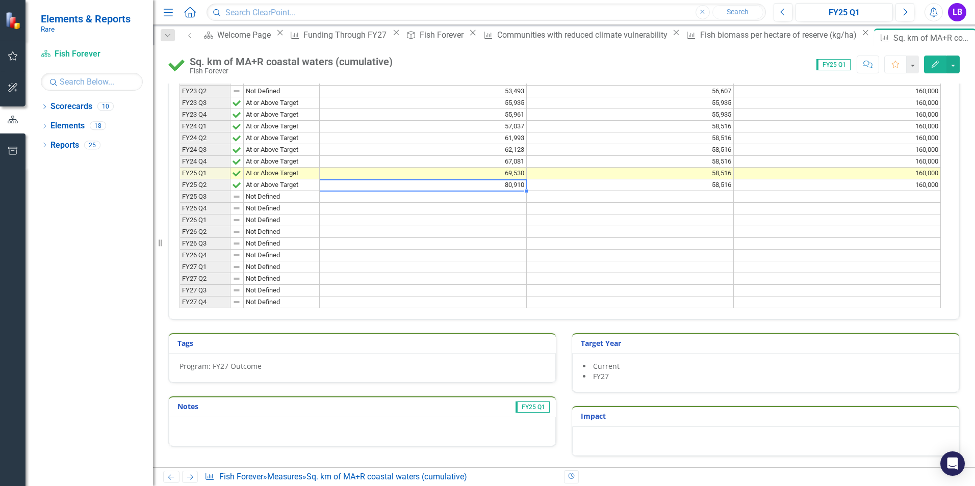
scroll to position [286, 0]
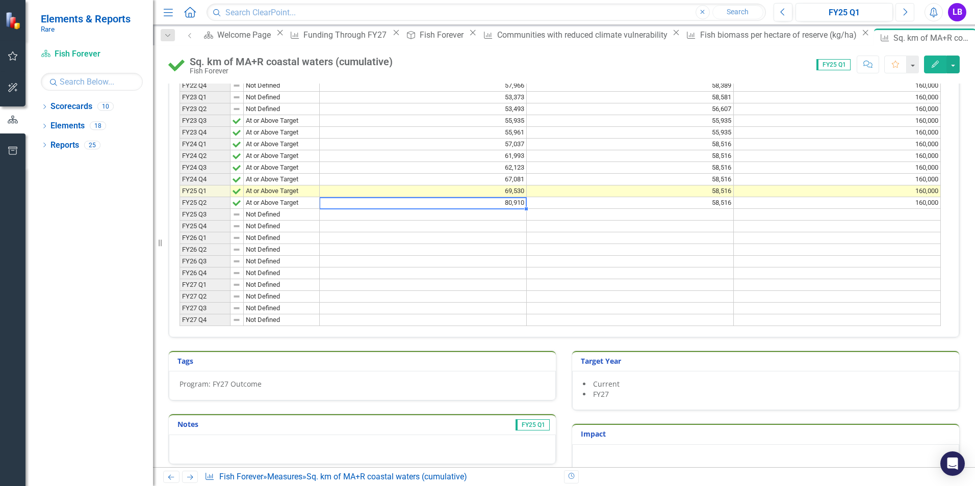
click at [911, 10] on button "Next" at bounding box center [904, 12] width 19 height 18
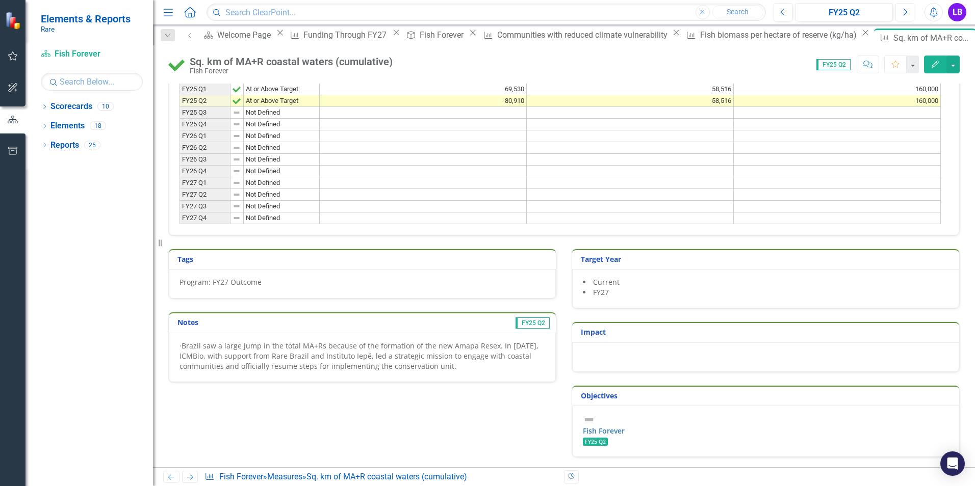
scroll to position [337, 0]
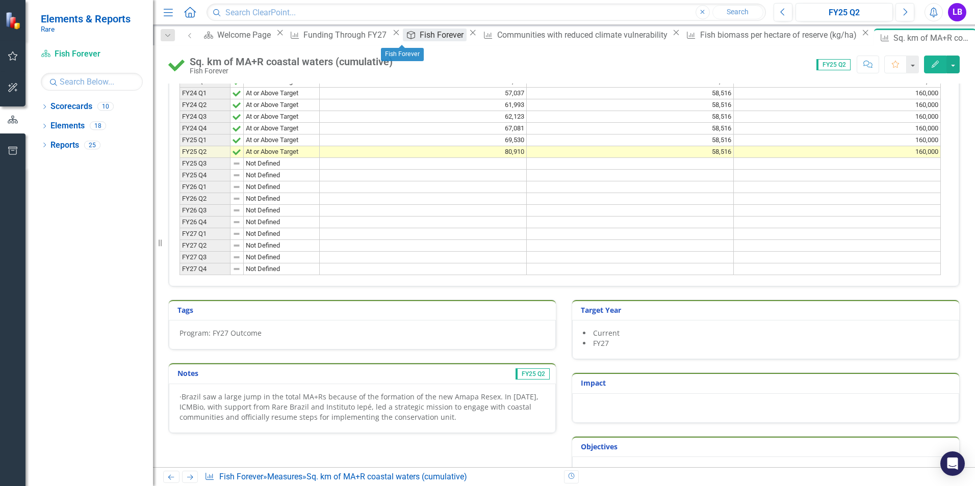
click at [420, 37] on div "Fish Forever" at bounding box center [443, 35] width 47 height 13
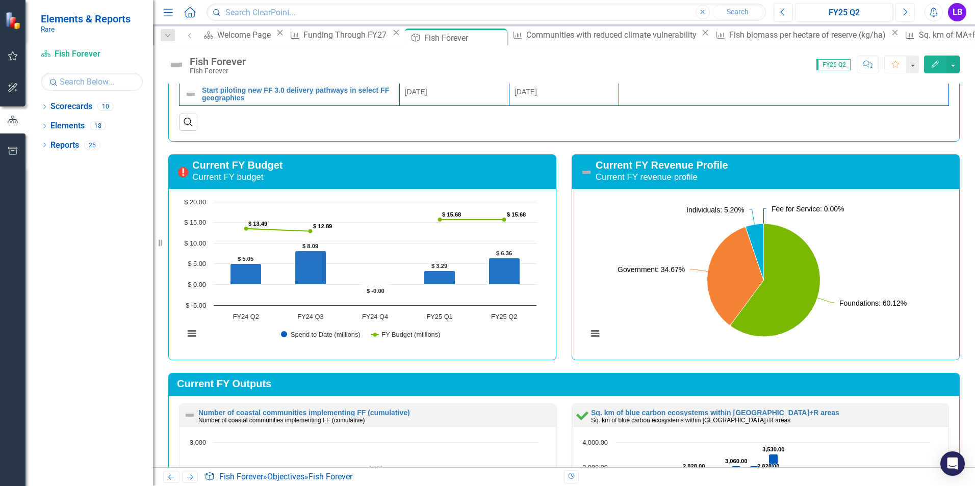
scroll to position [1122, 0]
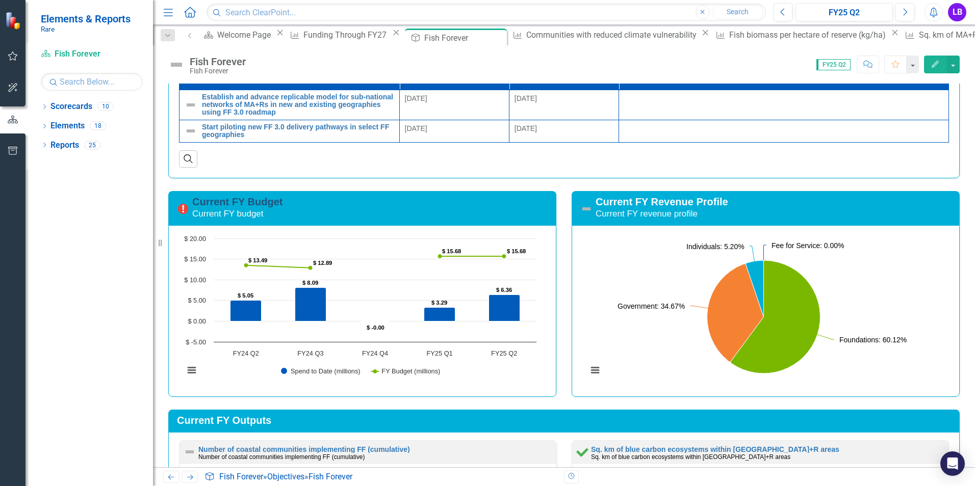
click at [219, 205] on link "Current FY Budget" at bounding box center [237, 201] width 90 height 11
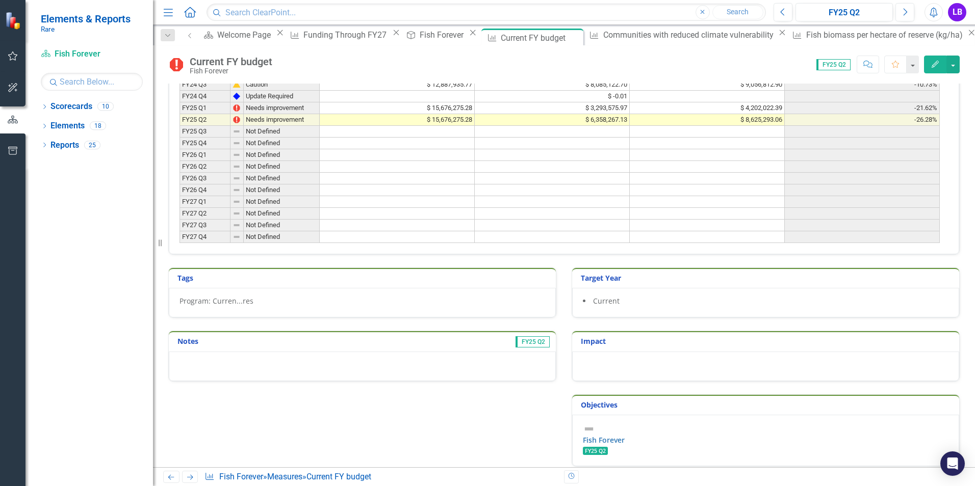
scroll to position [378, 0]
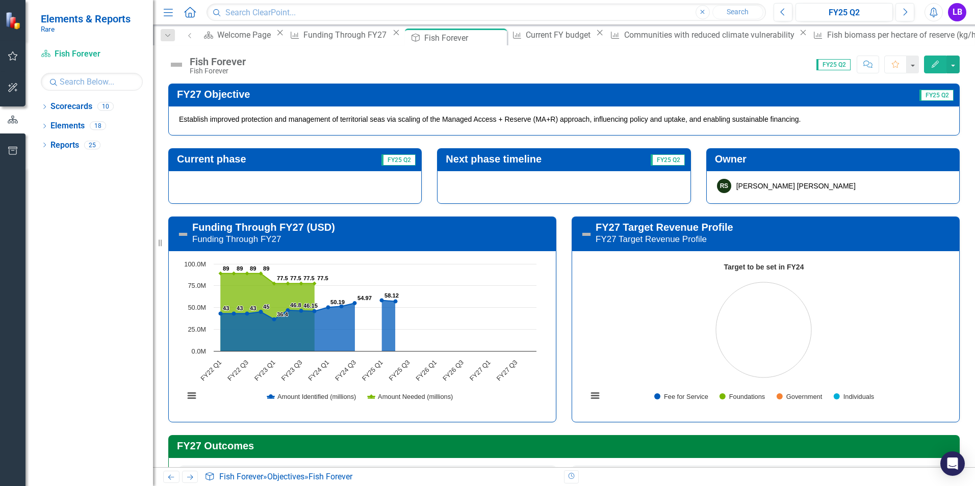
drag, startPoint x: 159, startPoint y: 246, endPoint x: 124, endPoint y: 245, distance: 34.7
click at [123, 245] on div "Elements & Reports Rare Scorecard Fish Forever Search Dropdown Scorecards 10 Dr…" at bounding box center [76, 243] width 153 height 486
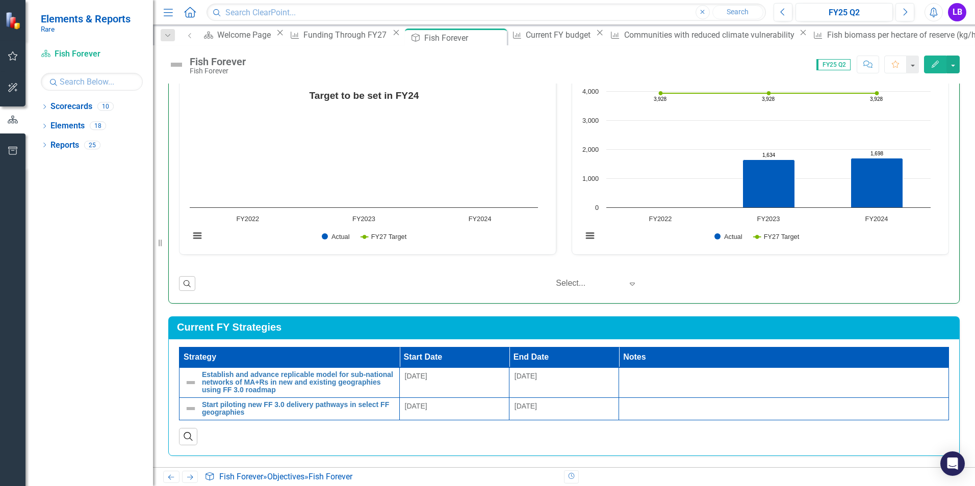
scroll to position [843, 0]
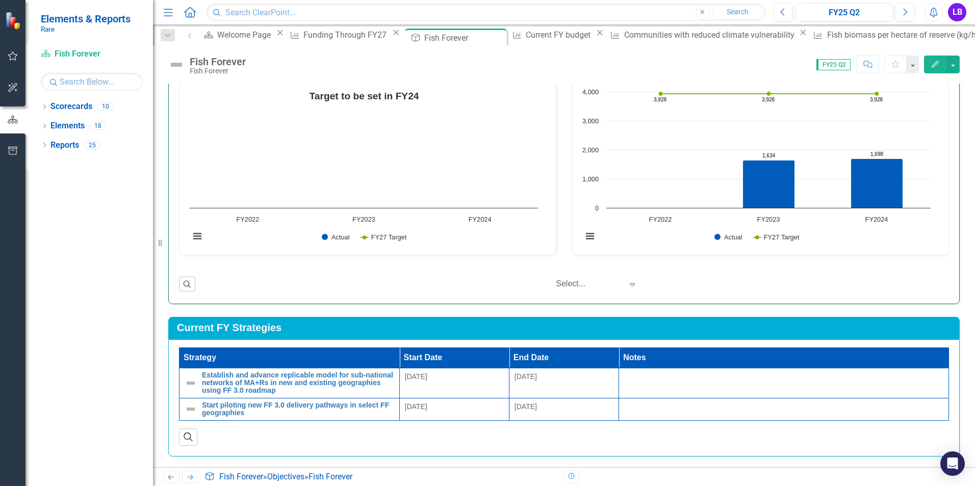
click at [555, 156] on div "Tonnes of CO2 captured within blue carbon ecosystems Tonnes of CO2 captured wit…" at bounding box center [367, 160] width 393 height 215
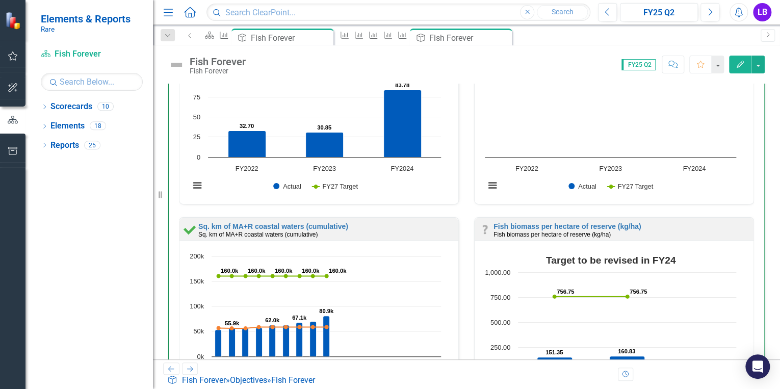
scroll to position [0, 0]
click at [457, 141] on div "Catch per unit effort (kg/month/boat) Catch per unit effort (kg/month/boat) Loa…" at bounding box center [318, 109] width 295 height 215
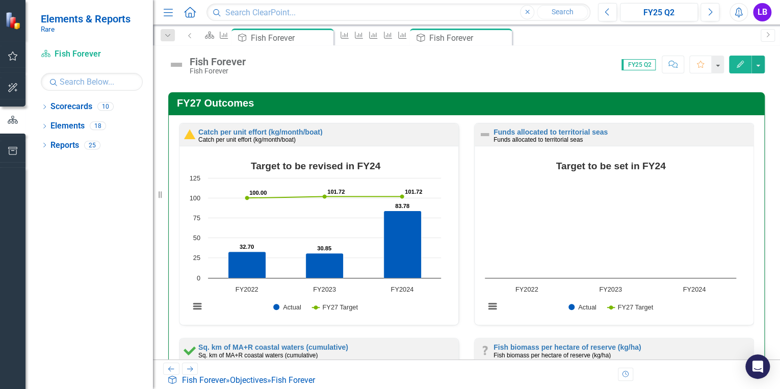
scroll to position [351, 0]
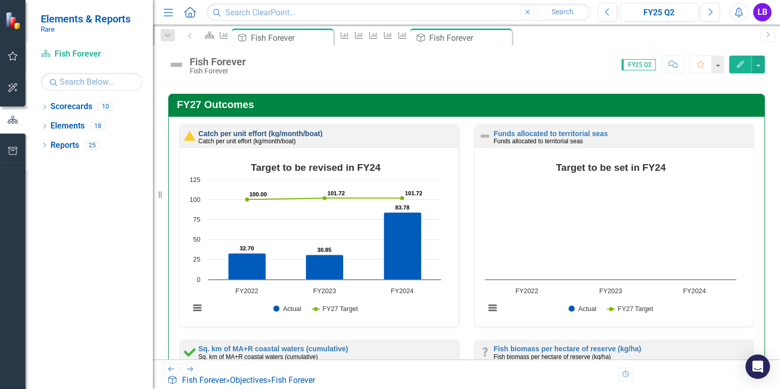
click at [256, 135] on link "Catch per unit effort (kg/month/boat)" at bounding box center [260, 134] width 124 height 8
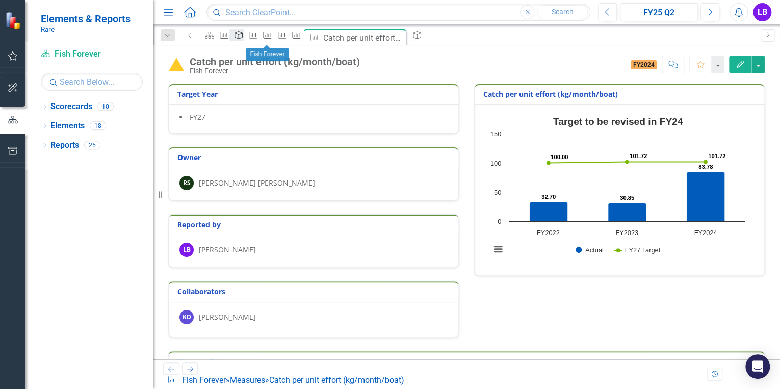
click at [244, 39] on icon "Objective" at bounding box center [239, 35] width 10 height 8
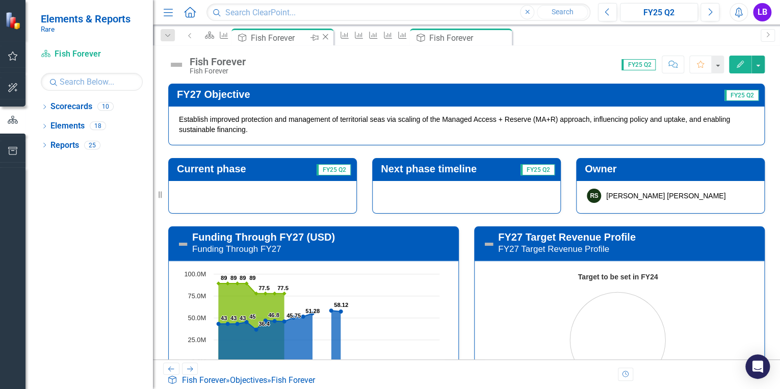
click at [330, 36] on icon "Close" at bounding box center [325, 37] width 10 height 8
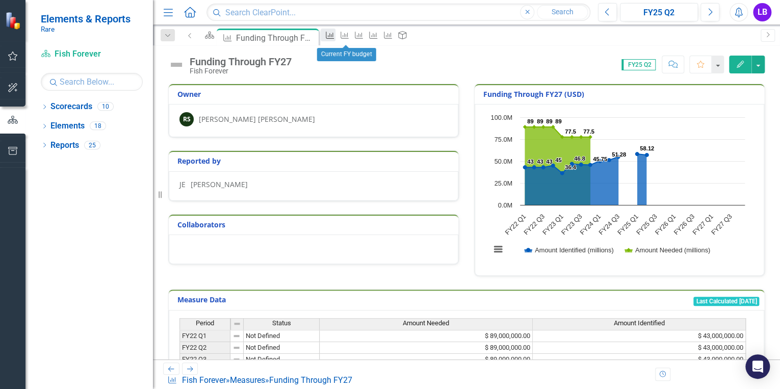
click at [335, 36] on icon "Measure" at bounding box center [330, 35] width 10 height 8
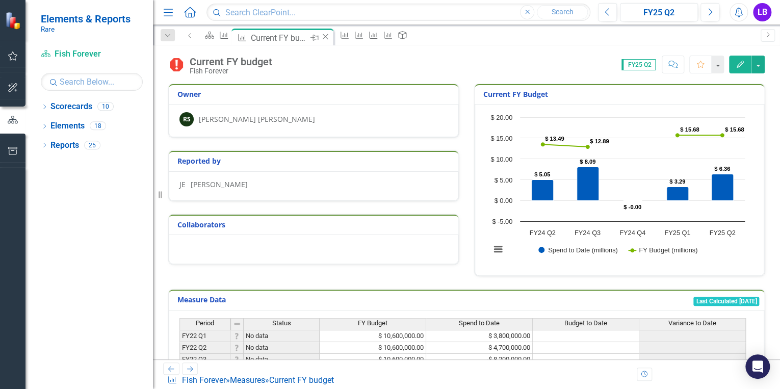
click at [330, 36] on icon "Close" at bounding box center [325, 37] width 10 height 8
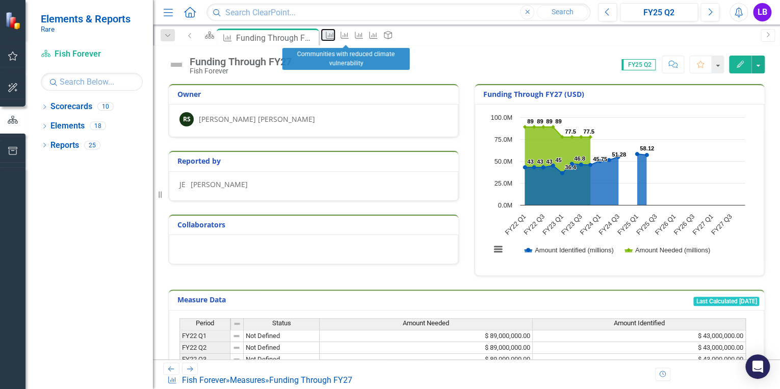
click at [335, 36] on icon "Measure" at bounding box center [330, 35] width 10 height 8
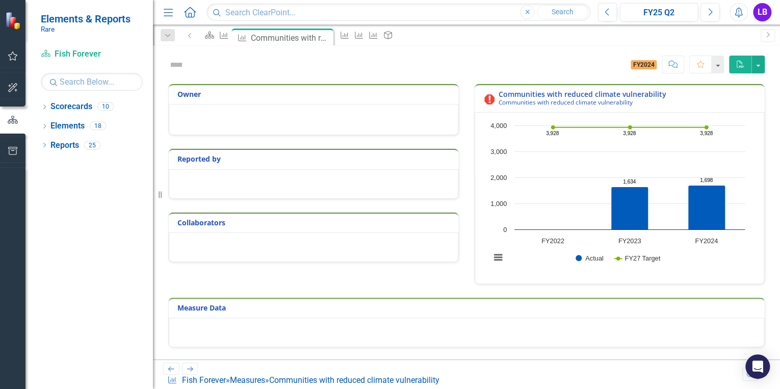
click at [0, 0] on icon "Close" at bounding box center [0, 0] width 0 height 0
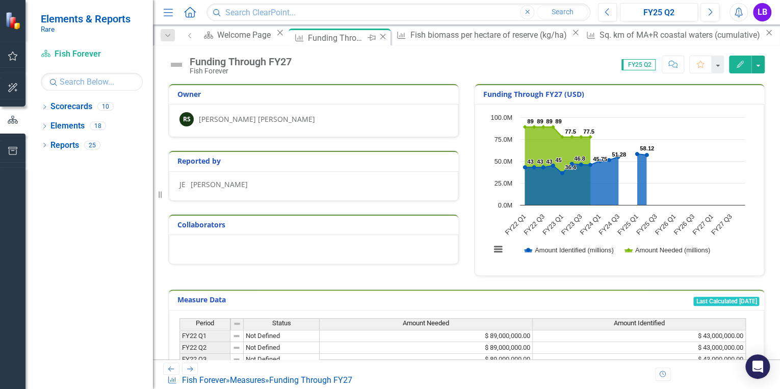
click at [378, 36] on icon "Close" at bounding box center [383, 37] width 10 height 8
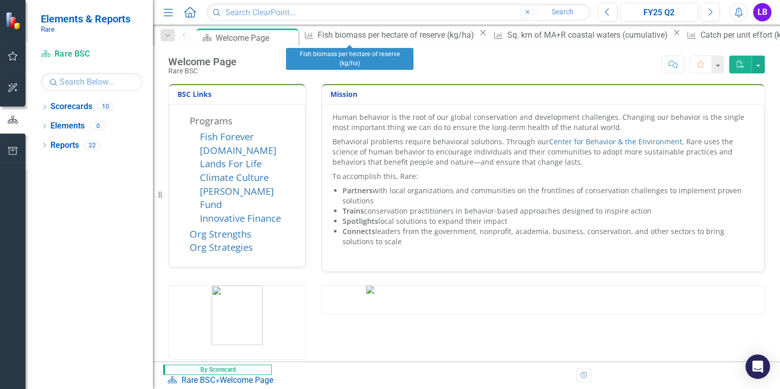
click at [478, 37] on icon "Close" at bounding box center [483, 33] width 10 height 8
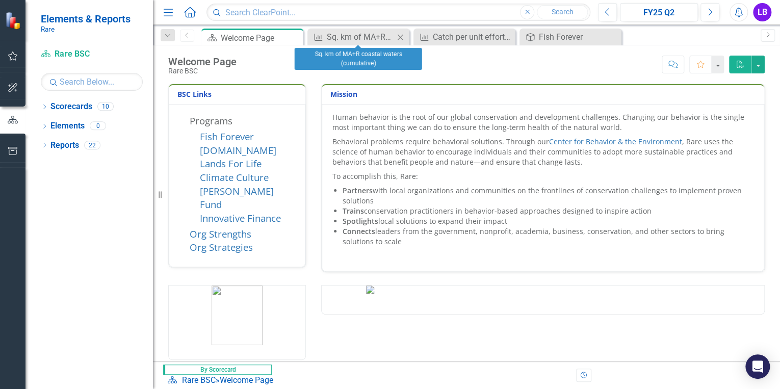
click at [400, 37] on icon at bounding box center [401, 37] width 6 height 6
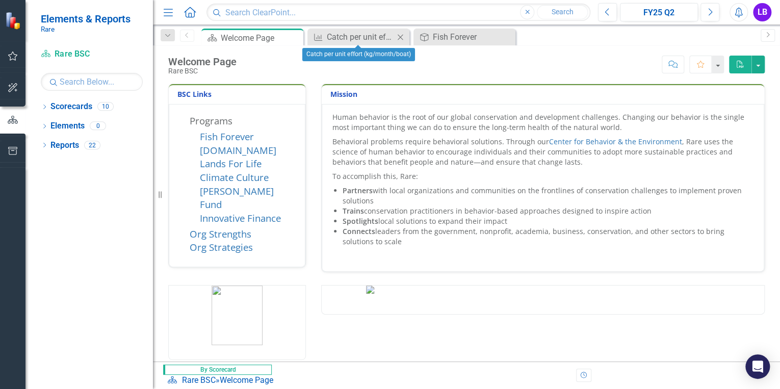
click at [400, 36] on icon at bounding box center [401, 37] width 6 height 6
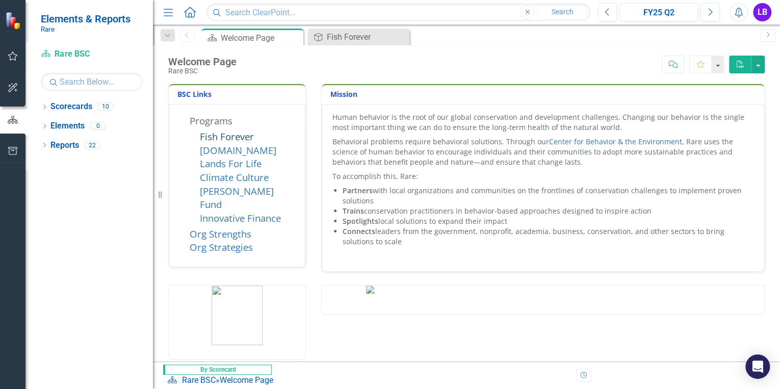
click at [237, 137] on link "Fish Forever" at bounding box center [227, 136] width 54 height 13
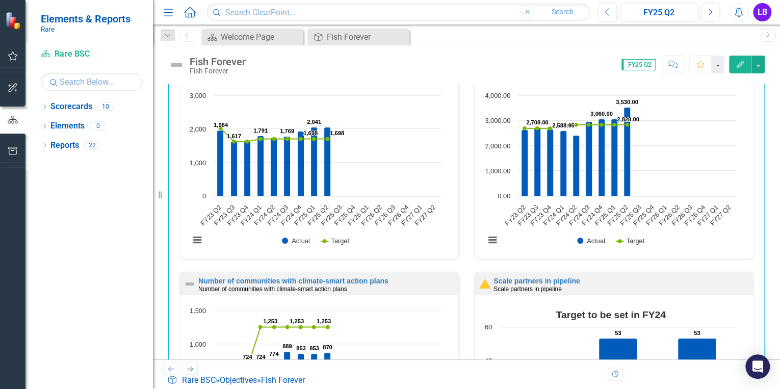
scroll to position [1547, 0]
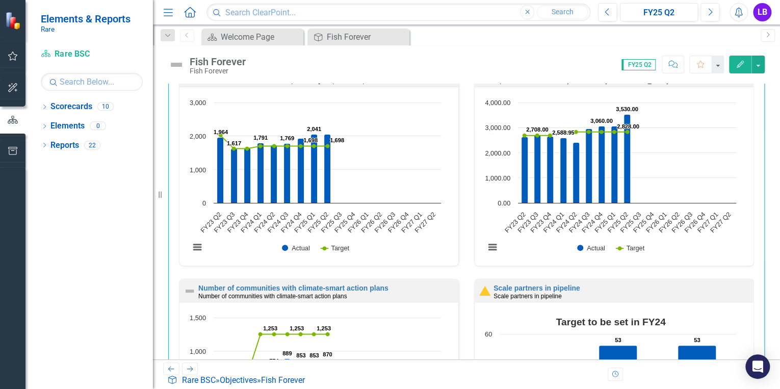
drag, startPoint x: 159, startPoint y: 196, endPoint x: 111, endPoint y: 181, distance: 50.8
click at [111, 181] on div "Elements & Reports Rare Scorecard Rare BSC Search Dropdown Scorecards 10 Dropdo…" at bounding box center [76, 194] width 153 height 389
